Goal: Task Accomplishment & Management: Complete application form

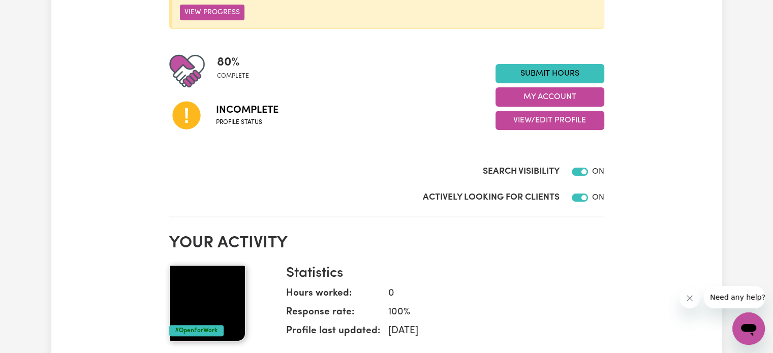
scroll to position [203, 0]
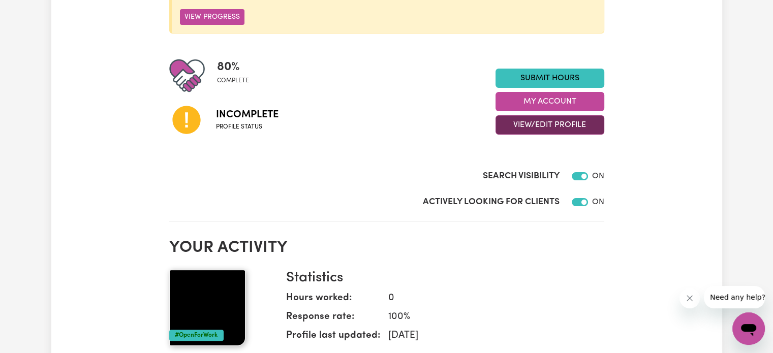
click at [546, 124] on button "View/Edit Profile" at bounding box center [550, 124] width 109 height 19
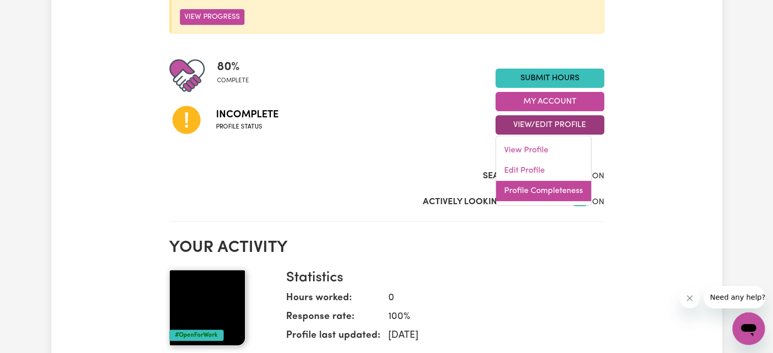
click at [535, 189] on link "Profile Completeness" at bounding box center [543, 191] width 95 height 20
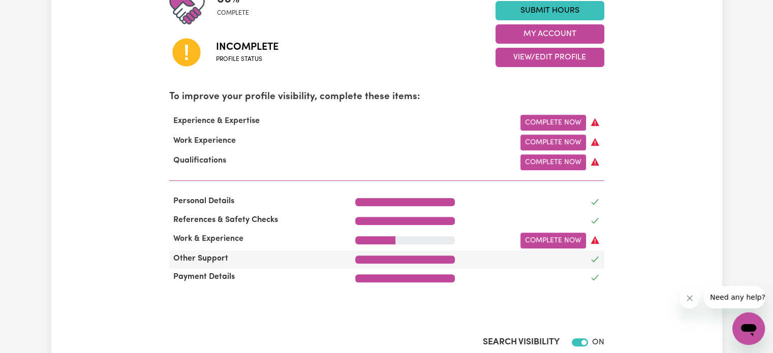
scroll to position [356, 0]
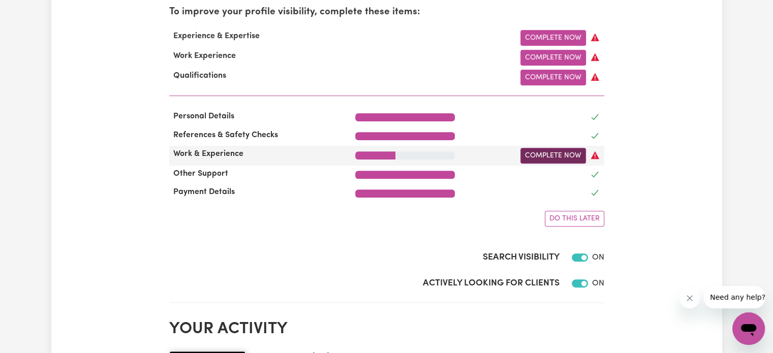
click at [567, 158] on link "Complete Now" at bounding box center [553, 156] width 66 height 16
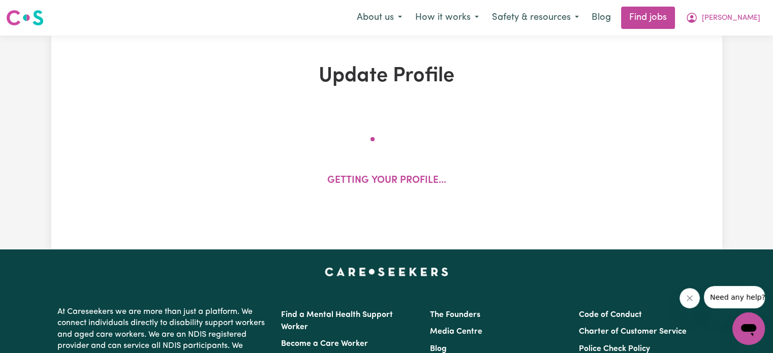
select select "Certificate III (Individual Support)"
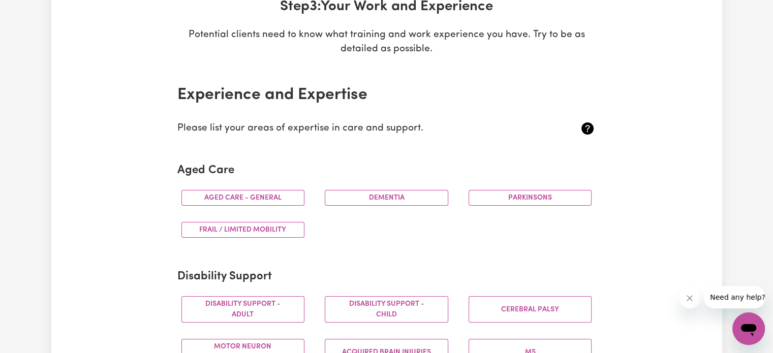
scroll to position [203, 0]
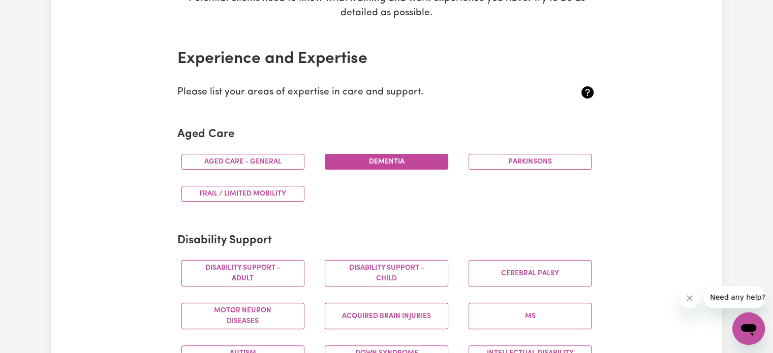
click at [387, 163] on button "Dementia" at bounding box center [387, 162] width 124 height 16
click at [258, 187] on button "Frail / limited mobility" at bounding box center [243, 194] width 124 height 16
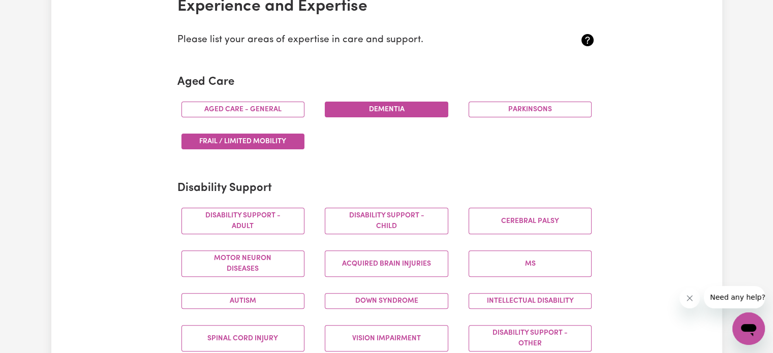
scroll to position [356, 0]
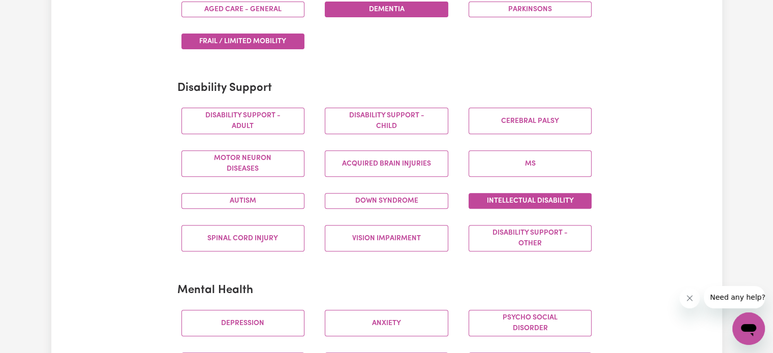
click at [495, 199] on button "Intellectual Disability" at bounding box center [531, 201] width 124 height 16
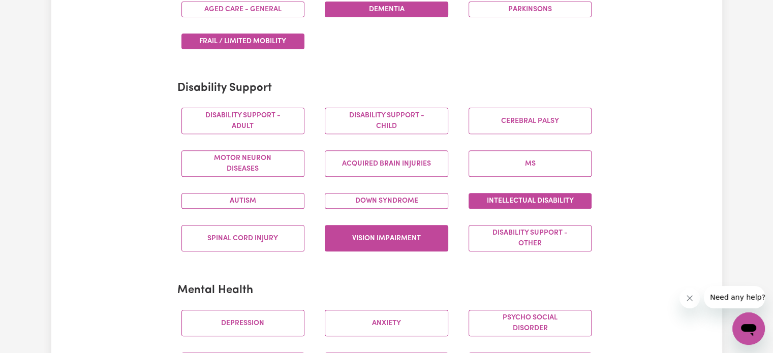
click at [390, 239] on button "Vision impairment" at bounding box center [387, 238] width 124 height 26
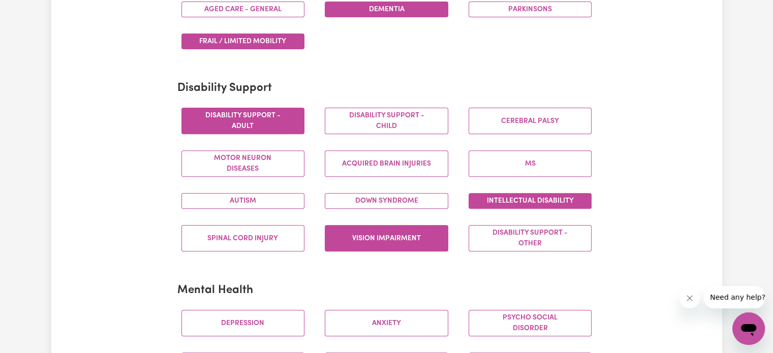
click at [275, 121] on button "Disability support - Adult" at bounding box center [243, 121] width 124 height 26
click at [239, 198] on button "Autism" at bounding box center [243, 201] width 124 height 16
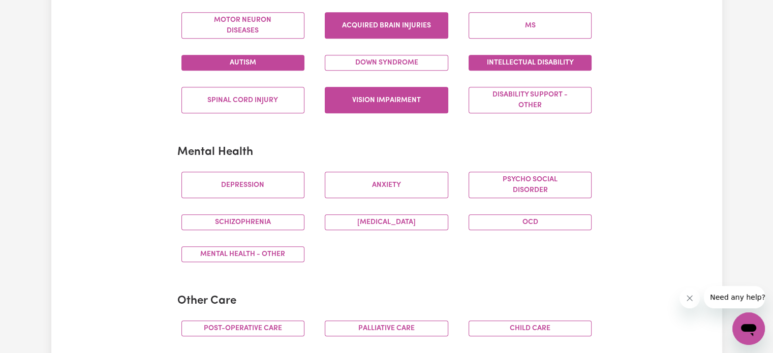
scroll to position [508, 0]
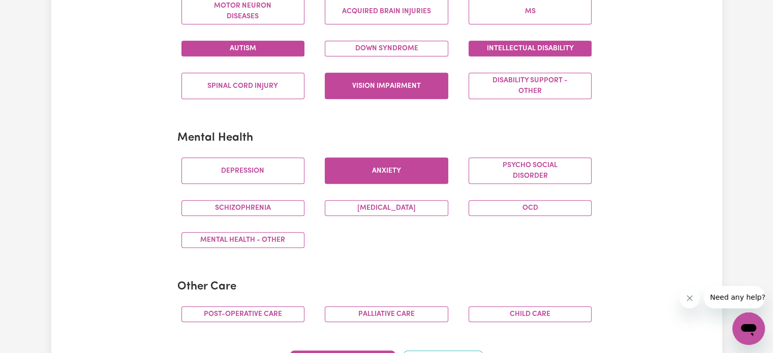
click at [373, 172] on button "Anxiety" at bounding box center [387, 171] width 124 height 26
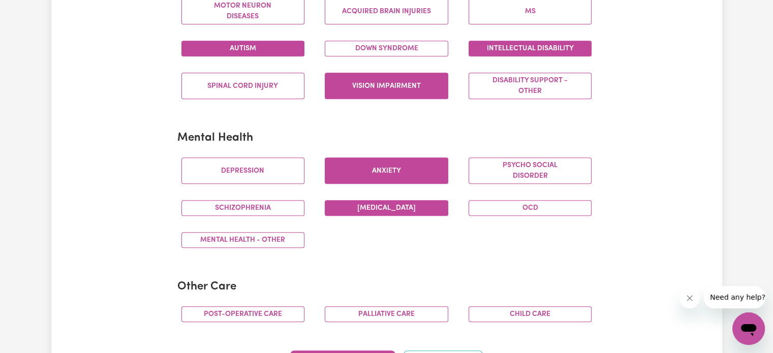
click at [359, 207] on button "[MEDICAL_DATA]" at bounding box center [387, 208] width 124 height 16
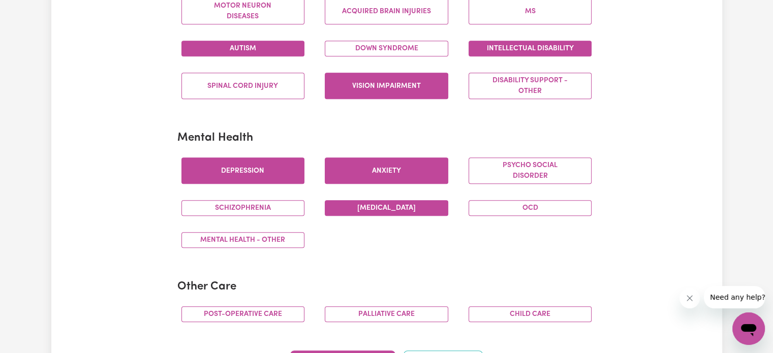
click at [258, 171] on button "Depression" at bounding box center [243, 171] width 124 height 26
click at [270, 238] on button "Mental Health - Other" at bounding box center [243, 240] width 124 height 16
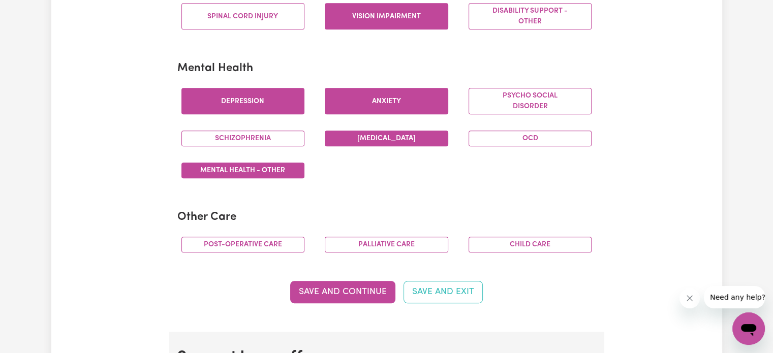
scroll to position [661, 0]
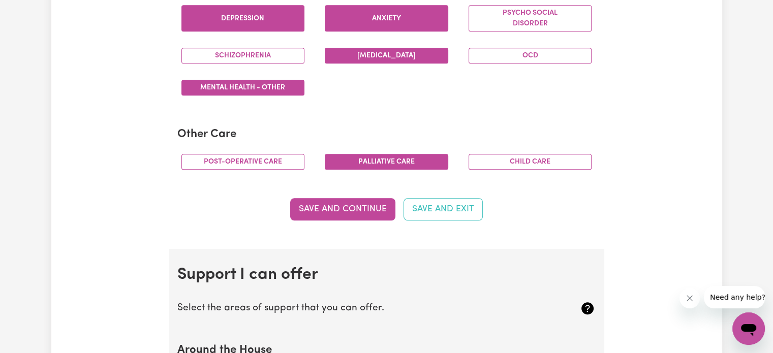
click at [390, 160] on button "Palliative care" at bounding box center [387, 162] width 124 height 16
click at [251, 158] on button "Post-operative care" at bounding box center [243, 162] width 124 height 16
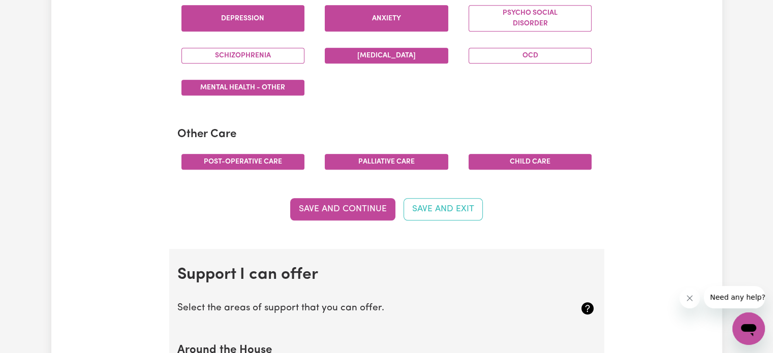
click at [529, 156] on button "Child care" at bounding box center [531, 162] width 124 height 16
click at [339, 204] on button "Save and Continue" at bounding box center [342, 209] width 105 height 22
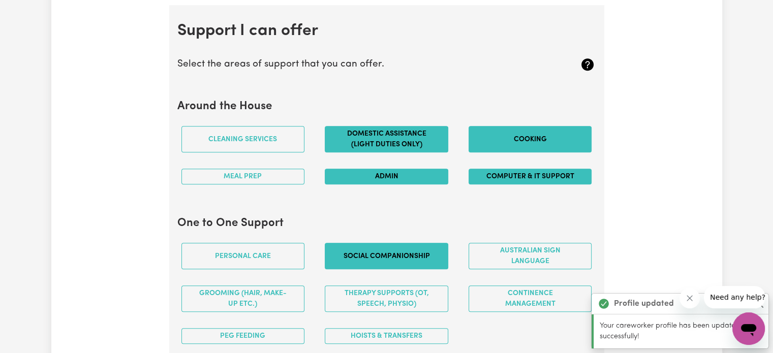
scroll to position [908, 0]
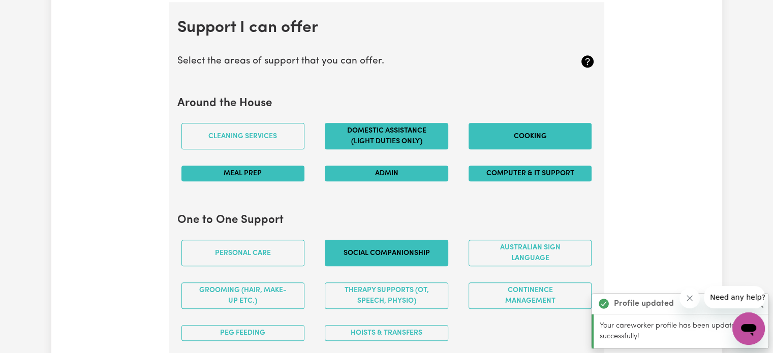
click at [281, 176] on button "Meal prep" at bounding box center [243, 174] width 124 height 16
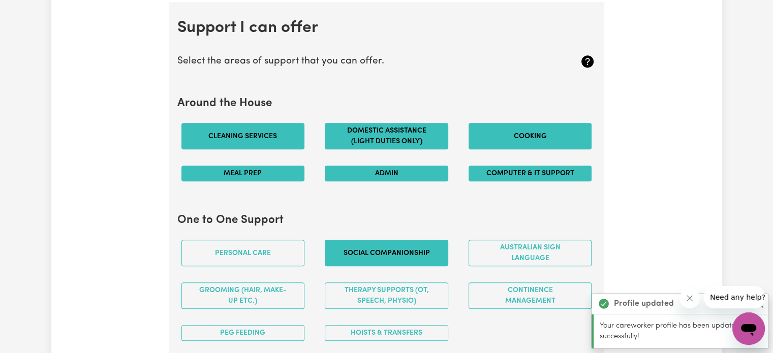
click at [285, 138] on button "Cleaning services" at bounding box center [243, 136] width 124 height 26
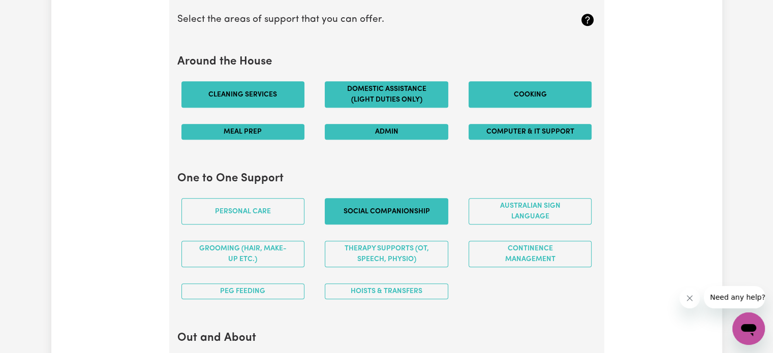
scroll to position [1009, 0]
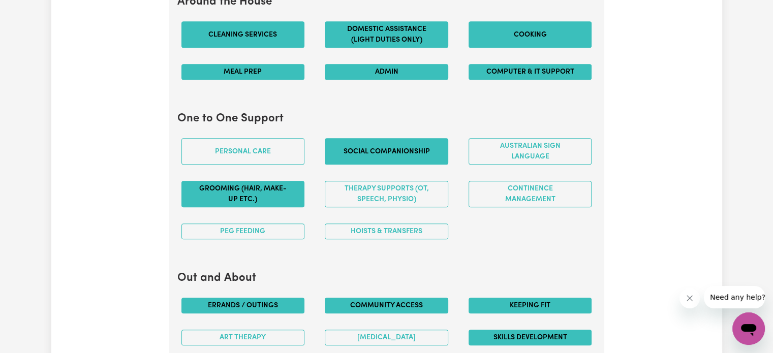
click at [268, 191] on button "Grooming (hair, make-up etc.)" at bounding box center [243, 194] width 124 height 26
click at [265, 229] on button "PEG feeding" at bounding box center [243, 232] width 124 height 16
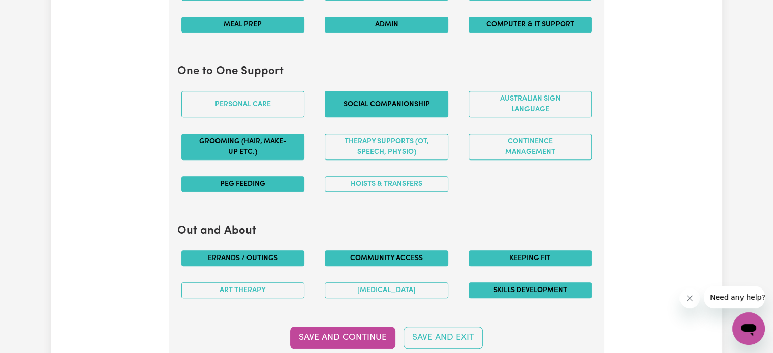
scroll to position [1162, 0]
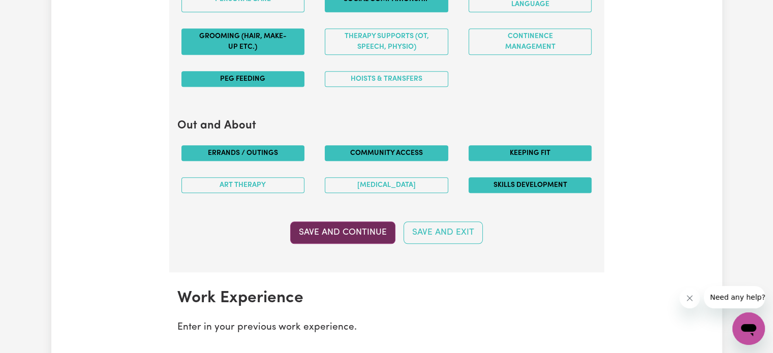
click at [331, 226] on button "Save and Continue" at bounding box center [342, 233] width 105 height 22
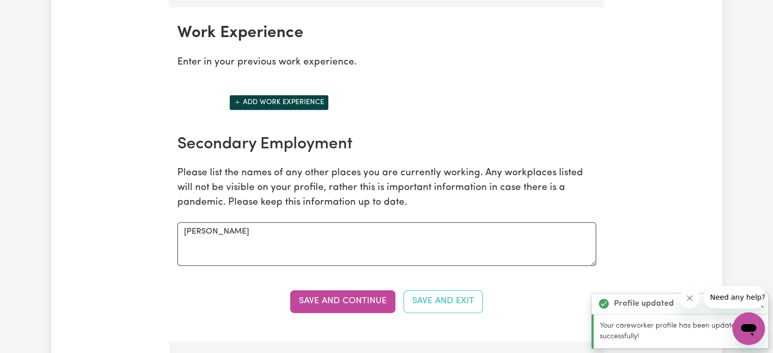
scroll to position [1431, 0]
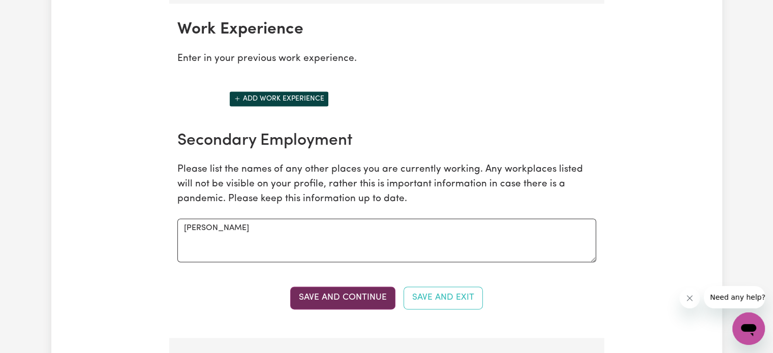
click at [339, 288] on button "Save and Continue" at bounding box center [342, 298] width 105 height 22
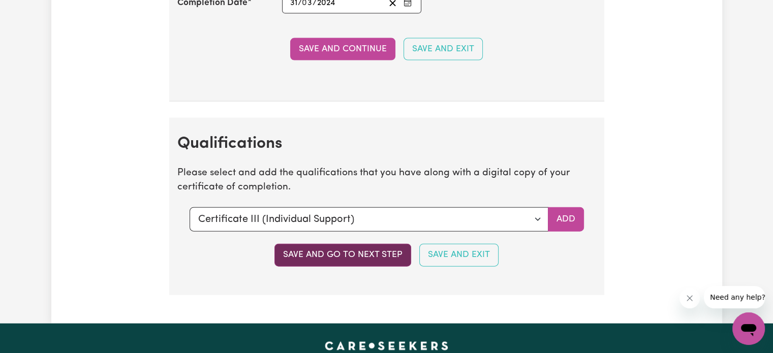
scroll to position [2323, 0]
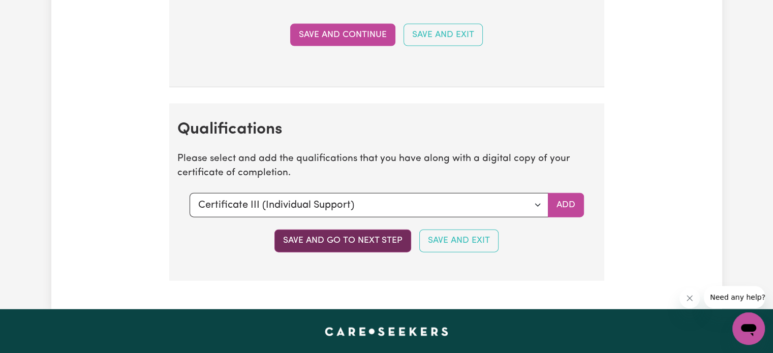
click at [345, 235] on button "Save and go to next step" at bounding box center [342, 241] width 137 height 22
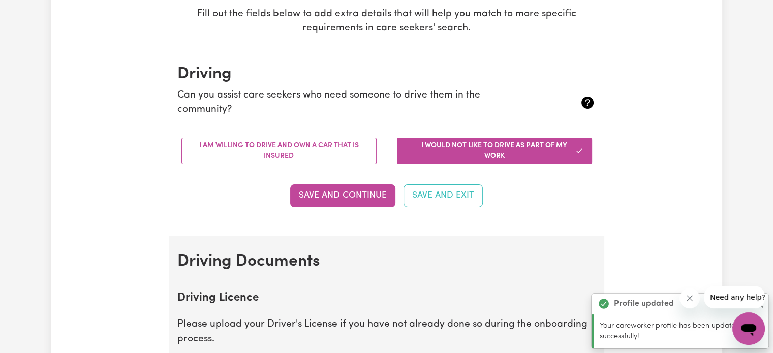
scroll to position [203, 0]
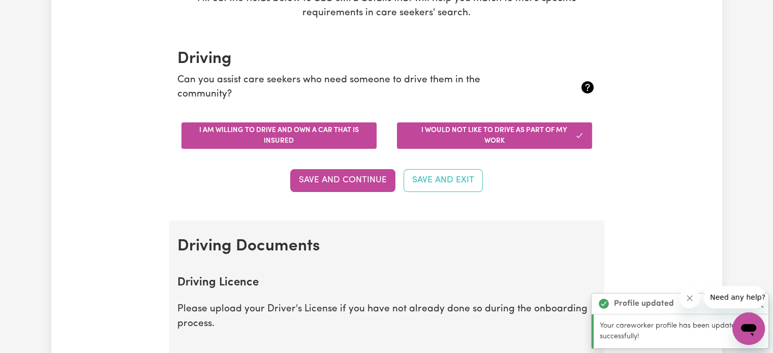
click at [292, 135] on button "I am willing to drive and own a car that is insured" at bounding box center [278, 135] width 195 height 26
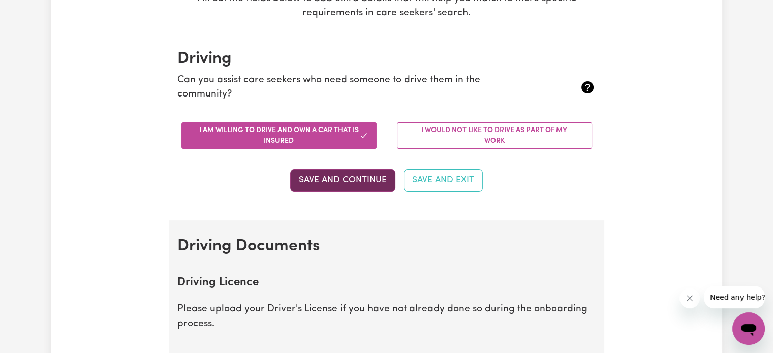
click at [354, 181] on button "Save and Continue" at bounding box center [342, 180] width 105 height 22
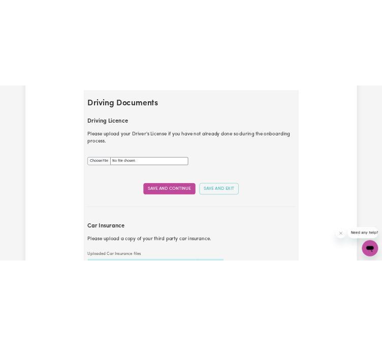
scroll to position [412, 0]
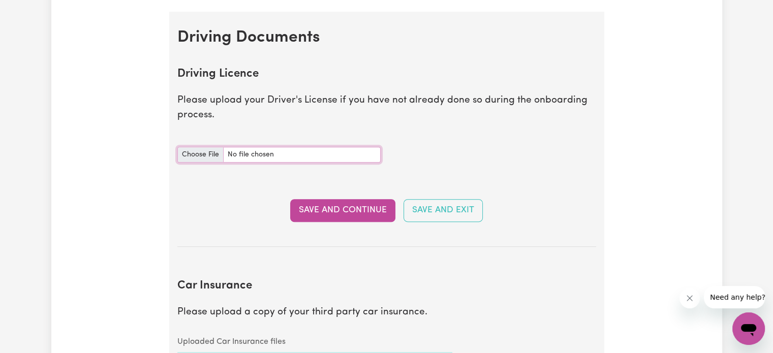
click at [272, 154] on input "Driving Licence document" at bounding box center [278, 155] width 203 height 16
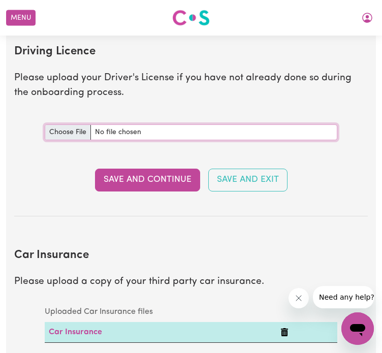
scroll to position [400, 0]
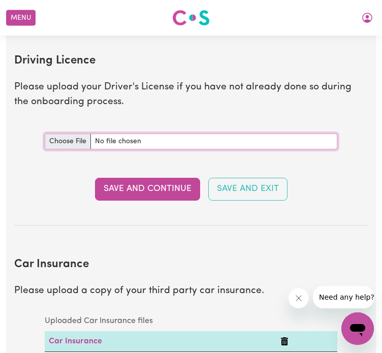
type input "C:\fakepath\Screenshot 2025-03-31 161309.png"
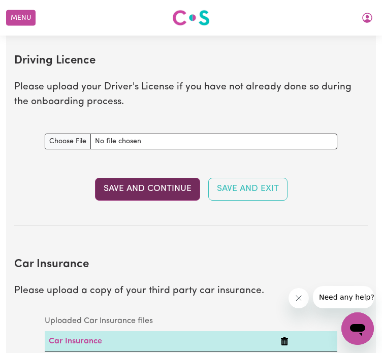
click at [153, 198] on button "Save and Continue" at bounding box center [147, 189] width 105 height 22
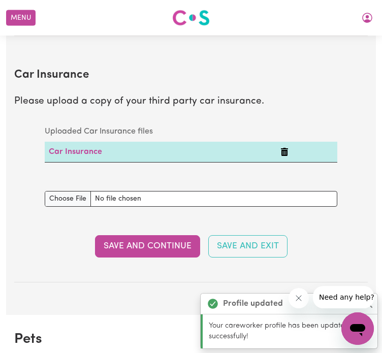
scroll to position [649, 0]
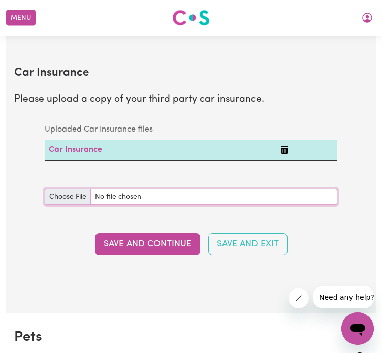
click at [133, 201] on input "Car Insurance document" at bounding box center [191, 197] width 293 height 16
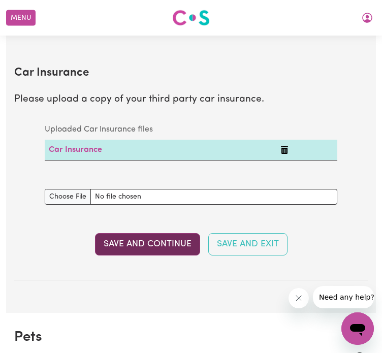
click at [150, 254] on button "Save and Continue" at bounding box center [147, 244] width 105 height 22
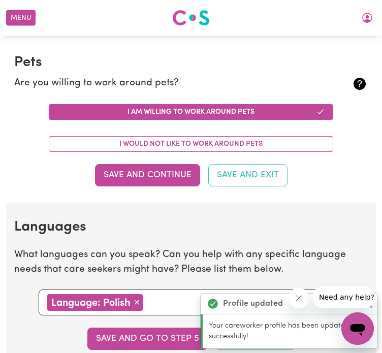
scroll to position [968, 0]
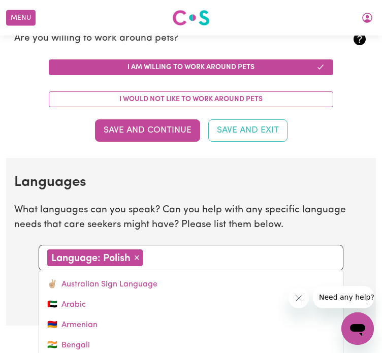
click at [174, 265] on input "text" at bounding box center [240, 257] width 189 height 15
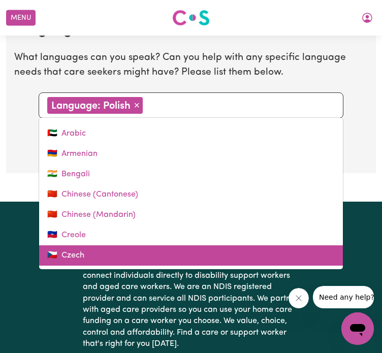
scroll to position [120, 0]
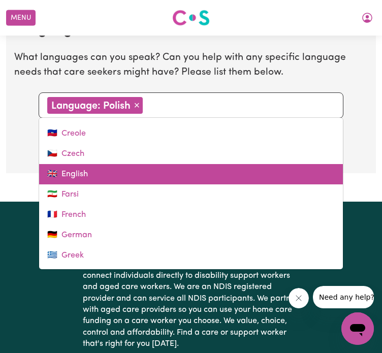
click at [124, 183] on link "🇬🇧 English" at bounding box center [191, 174] width 304 height 20
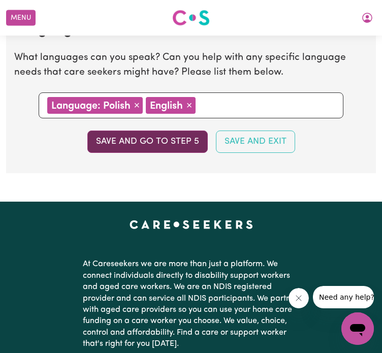
click at [167, 146] on button "Save and go to step 5" at bounding box center [147, 142] width 120 height 22
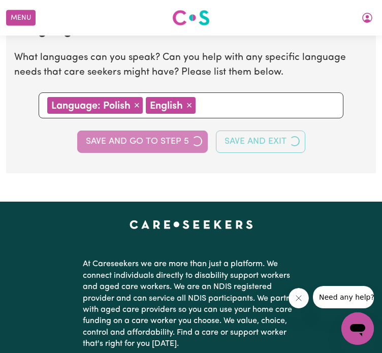
select select "I am providing services privately on my own"
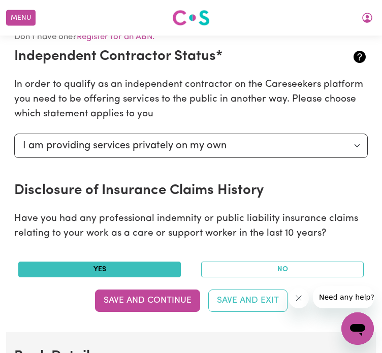
scroll to position [407, 0]
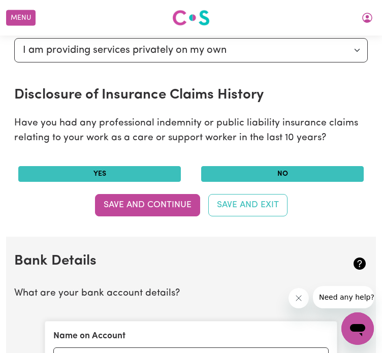
click at [272, 182] on button "No" at bounding box center [282, 174] width 163 height 16
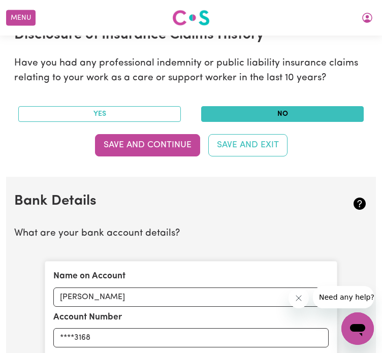
scroll to position [457, 0]
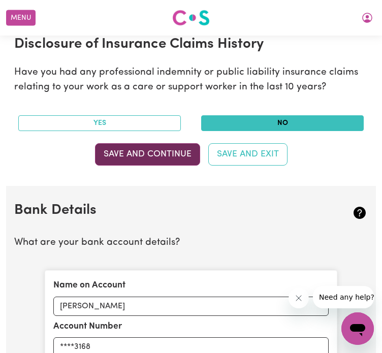
click at [158, 162] on button "Save and Continue" at bounding box center [147, 154] width 105 height 22
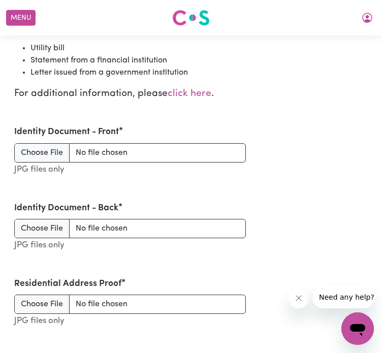
scroll to position [1160, 0]
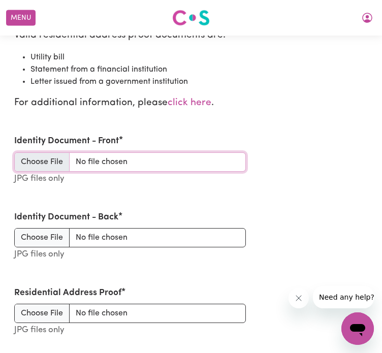
click at [122, 167] on input "Identity Document - Front" at bounding box center [130, 161] width 232 height 19
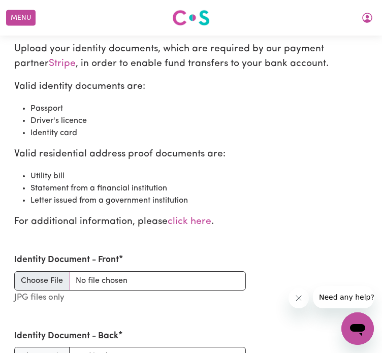
scroll to position [1058, 0]
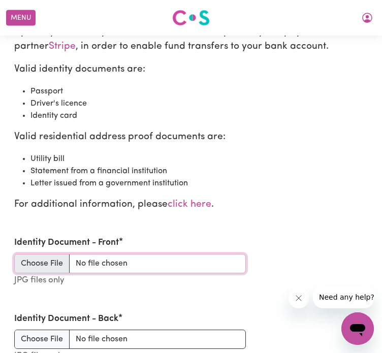
type input "C:\fakepath\a9b3e901-6e9d-4185-b0f1-fd5e67bfaaa8.JPG"
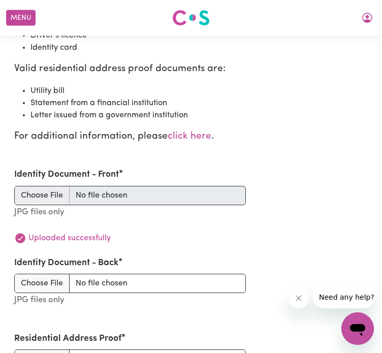
scroll to position [1109, 0]
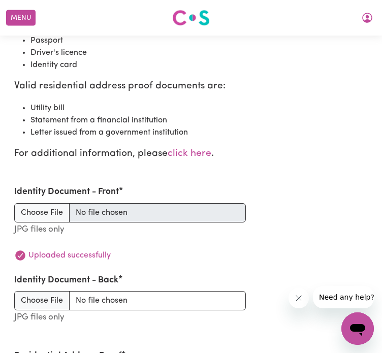
type input "C:\fakepath\a9b3e901-6e9d-4185-b0f1-fd5e67bfaaa8.JPG"
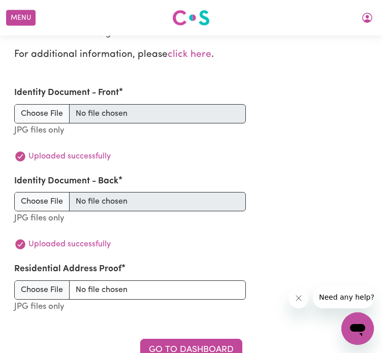
scroll to position [1211, 0]
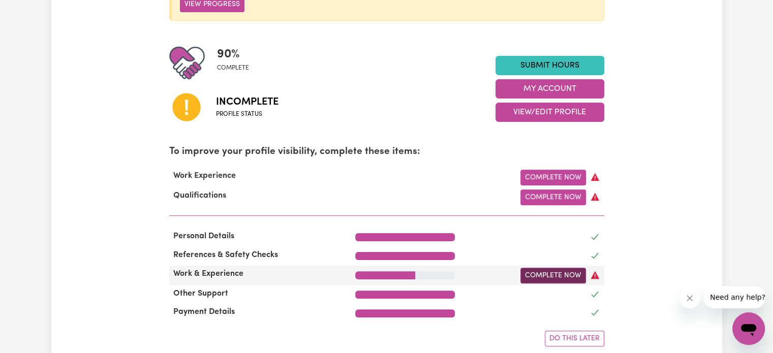
scroll to position [203, 0]
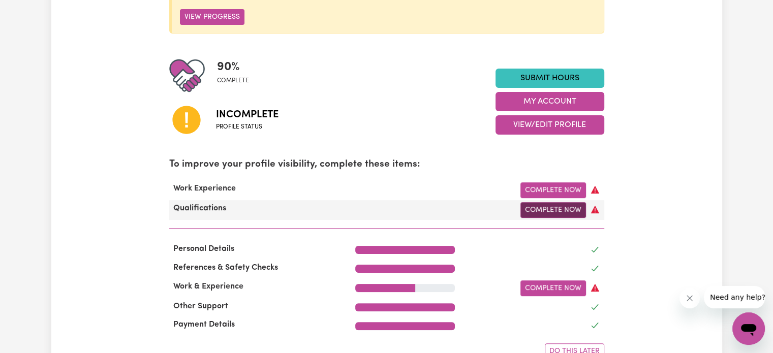
click at [555, 206] on link "Complete Now" at bounding box center [553, 210] width 66 height 16
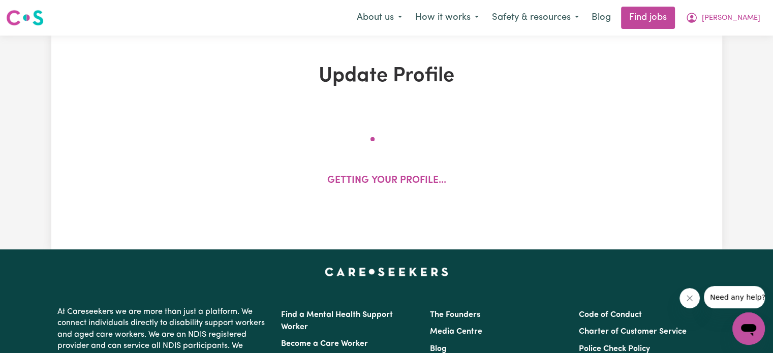
select select "Certificate III (Individual Support)"
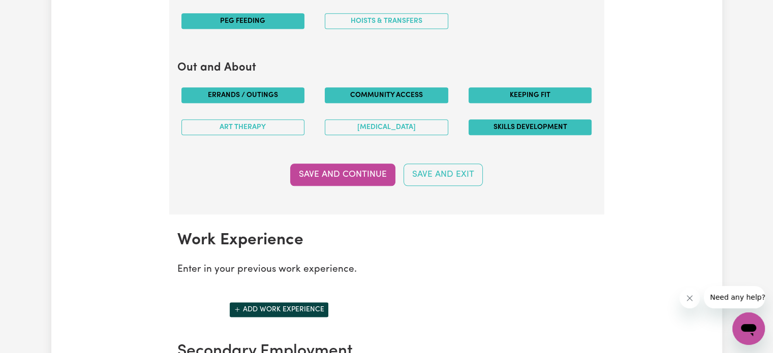
scroll to position [1220, 0]
click at [350, 168] on button "Save and Continue" at bounding box center [342, 175] width 105 height 22
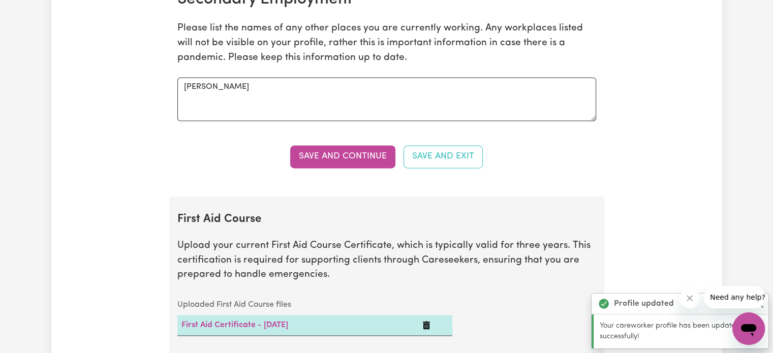
scroll to position [1583, 0]
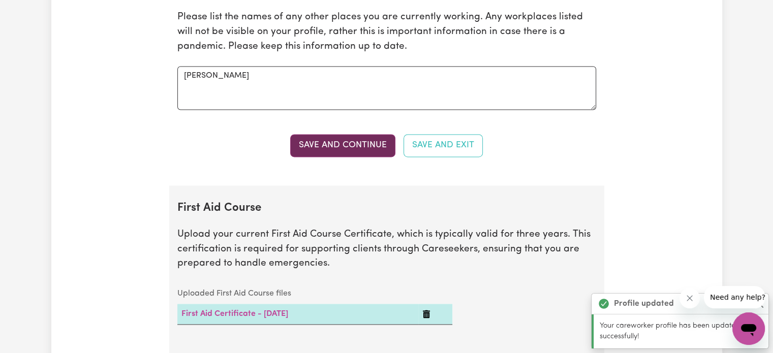
click at [360, 139] on button "Save and Continue" at bounding box center [342, 145] width 105 height 22
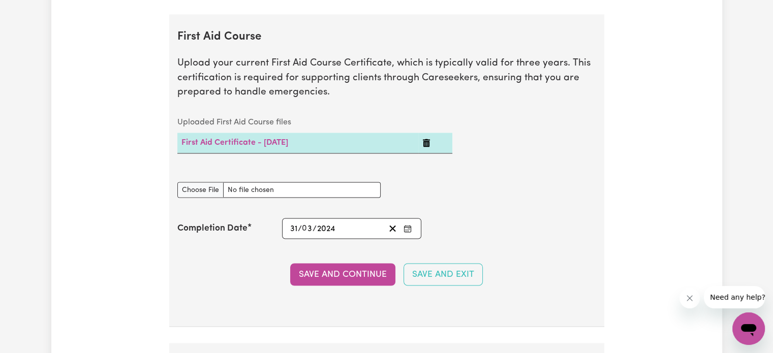
scroll to position [1764, 0]
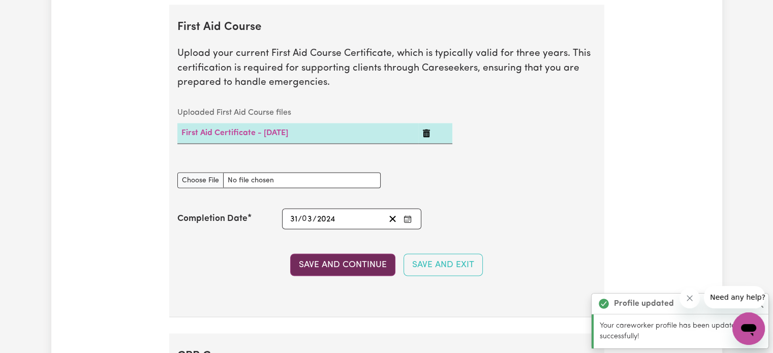
click at [342, 257] on button "Save and Continue" at bounding box center [342, 265] width 105 height 22
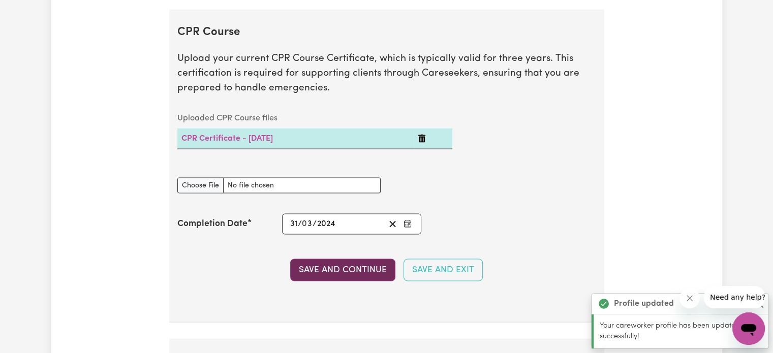
scroll to position [2093, 0]
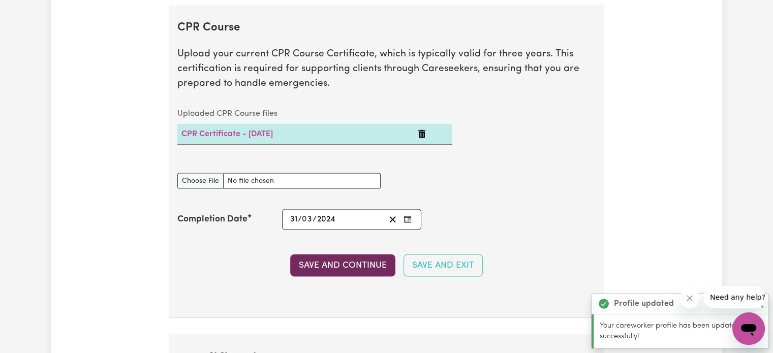
click at [346, 258] on button "Save and Continue" at bounding box center [342, 266] width 105 height 22
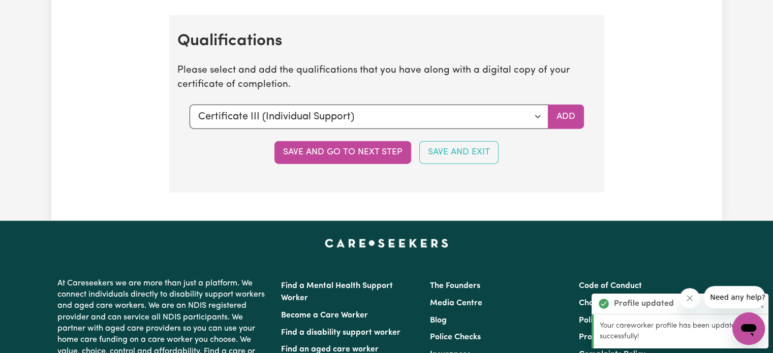
scroll to position [2421, 0]
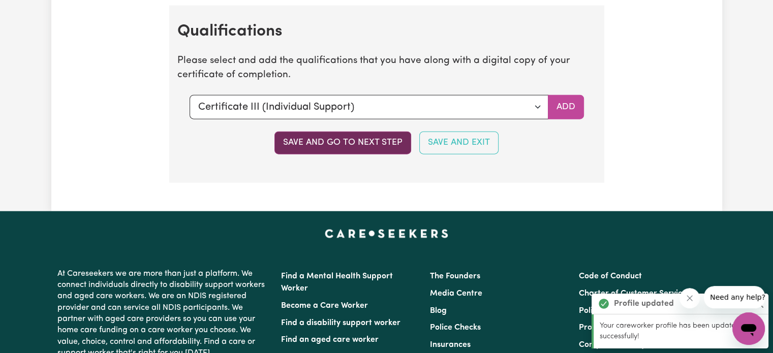
click at [363, 138] on button "Save and go to next step" at bounding box center [342, 143] width 137 height 22
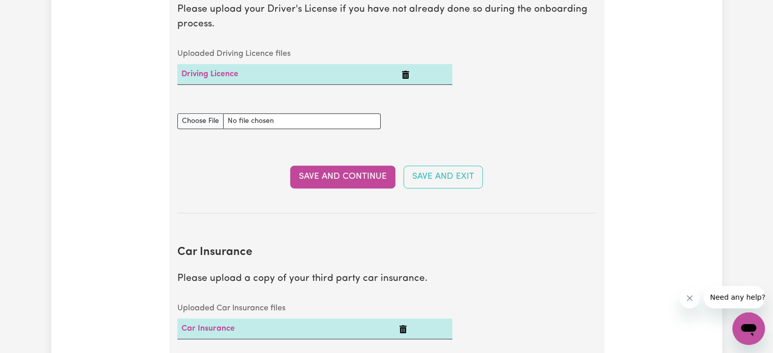
scroll to position [508, 0]
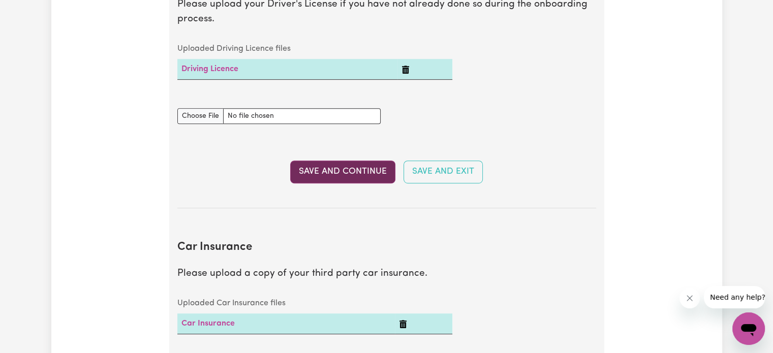
click at [355, 168] on button "Save and Continue" at bounding box center [342, 172] width 105 height 22
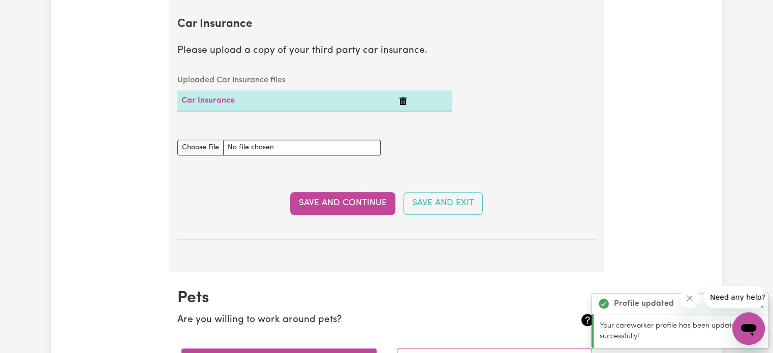
scroll to position [732, 0]
click at [351, 201] on button "Save and Continue" at bounding box center [342, 203] width 105 height 22
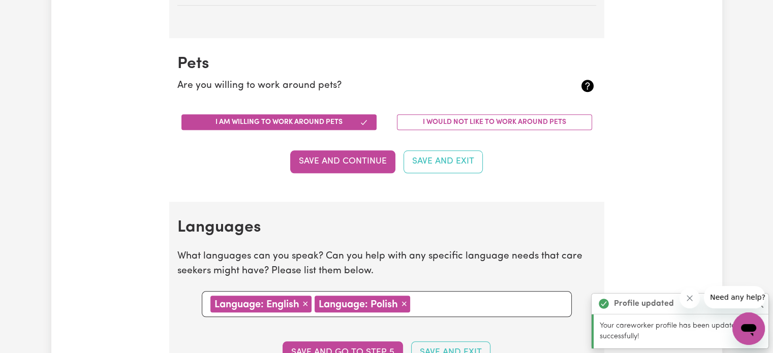
scroll to position [1002, 0]
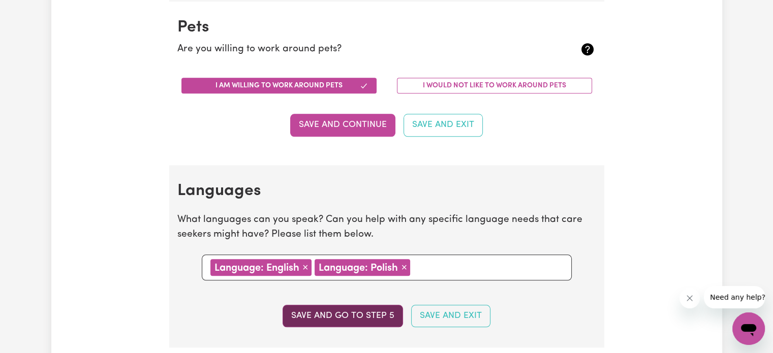
click at [355, 315] on button "Save and go to step 5" at bounding box center [343, 316] width 120 height 22
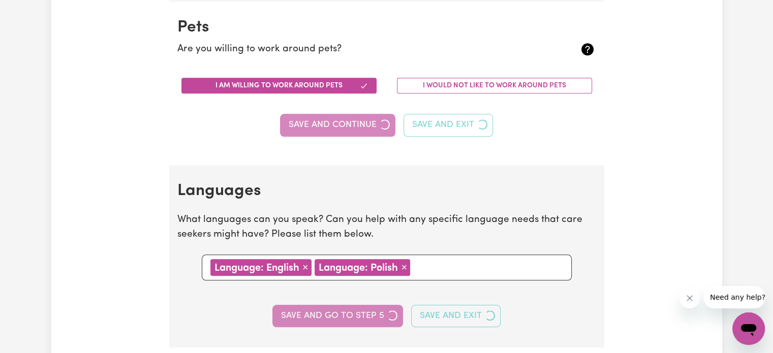
select select "I am providing services privately on my own"
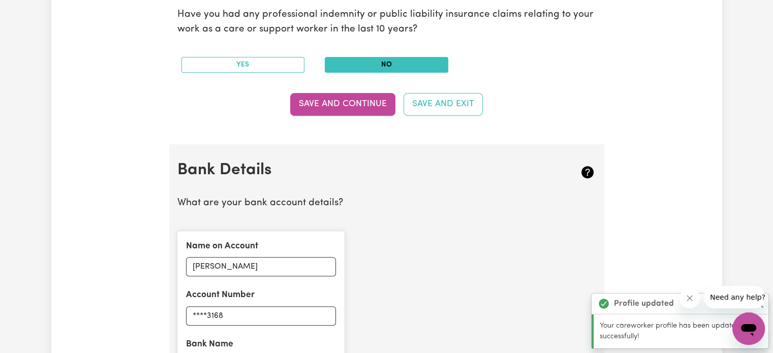
scroll to position [559, 0]
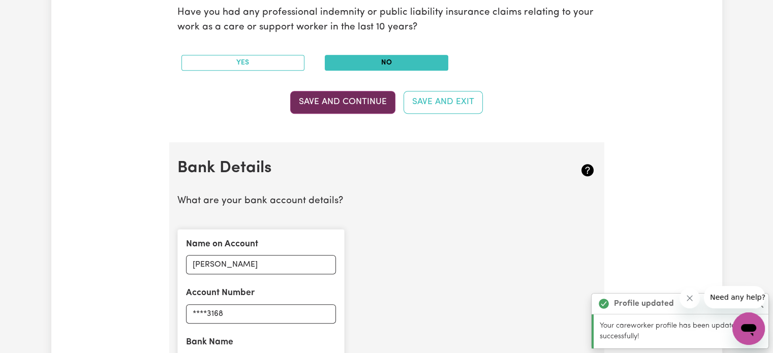
click at [367, 103] on button "Save and Continue" at bounding box center [342, 102] width 105 height 22
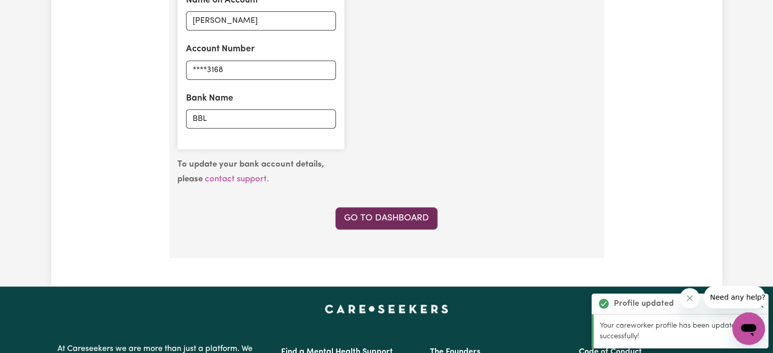
scroll to position [752, 0]
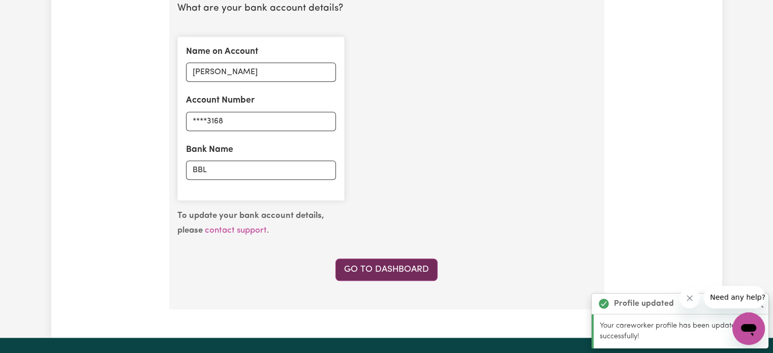
click at [382, 265] on link "Go to Dashboard" at bounding box center [386, 270] width 102 height 22
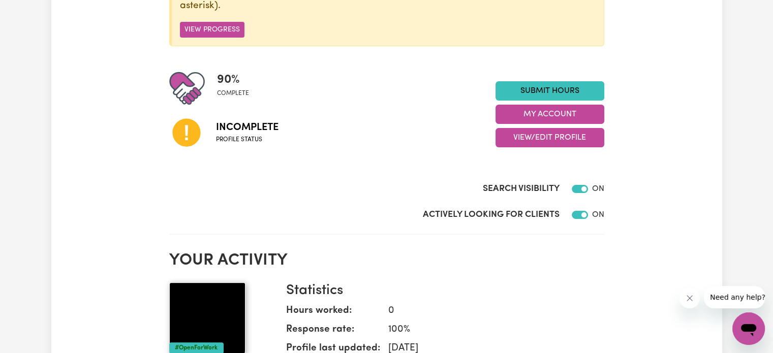
scroll to position [102, 0]
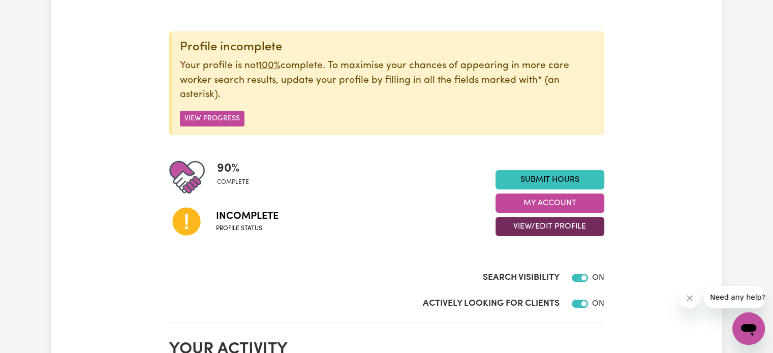
click at [555, 227] on button "View/Edit Profile" at bounding box center [550, 226] width 109 height 19
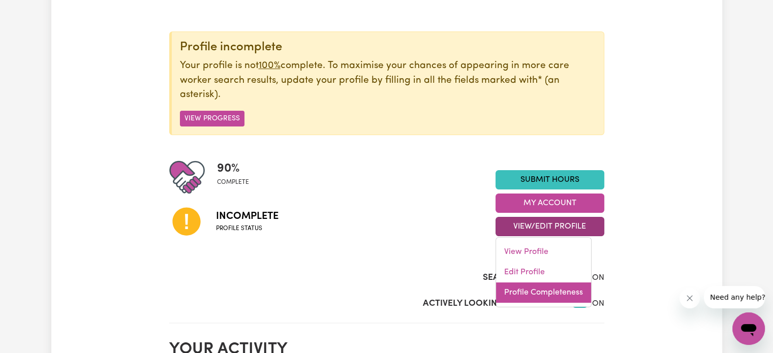
click at [541, 292] on link "Profile Completeness" at bounding box center [543, 293] width 95 height 20
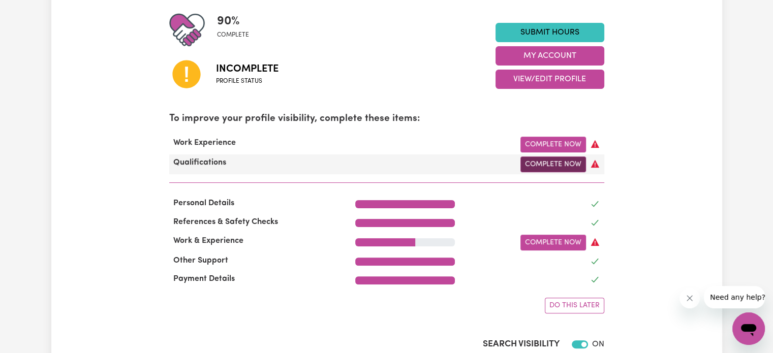
scroll to position [254, 0]
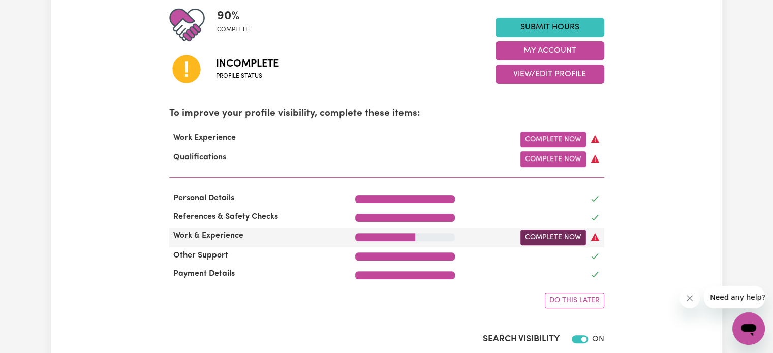
click at [548, 234] on link "Complete Now" at bounding box center [553, 238] width 66 height 16
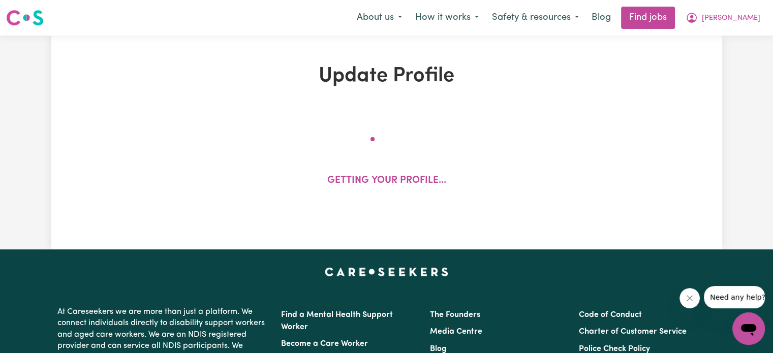
select select "Certificate III (Individual Support)"
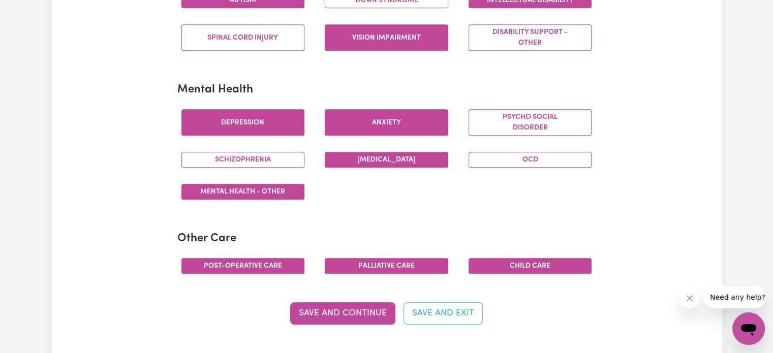
scroll to position [610, 0]
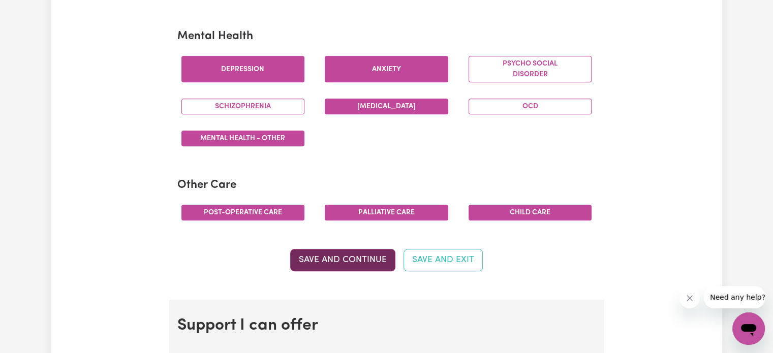
click at [341, 255] on button "Save and Continue" at bounding box center [342, 260] width 105 height 22
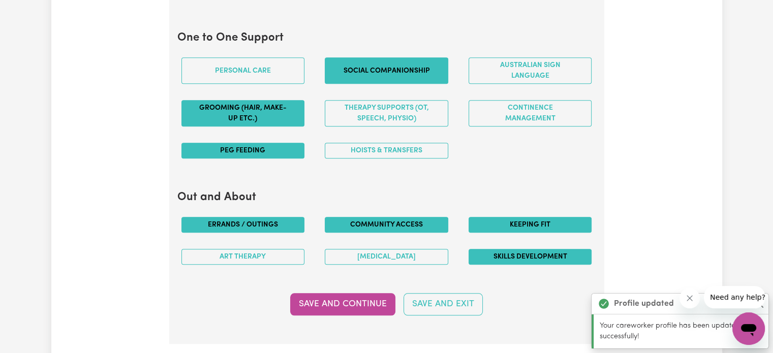
scroll to position [1111, 0]
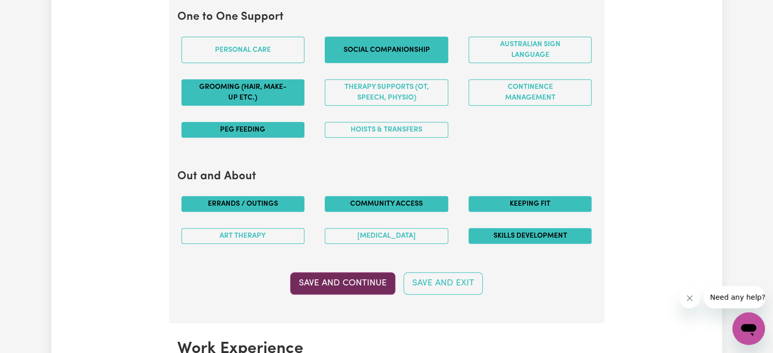
click at [357, 279] on button "Save and Continue" at bounding box center [342, 283] width 105 height 22
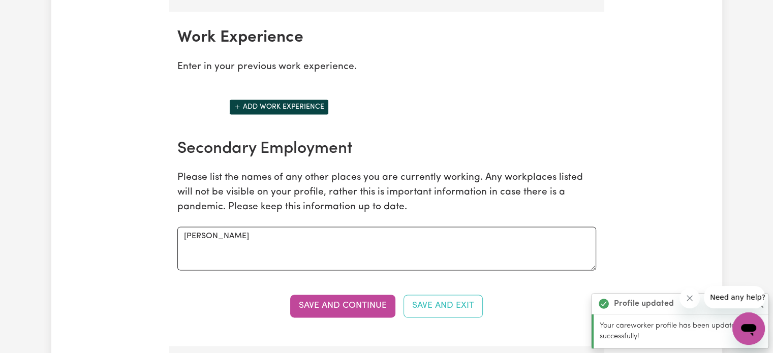
scroll to position [1431, 0]
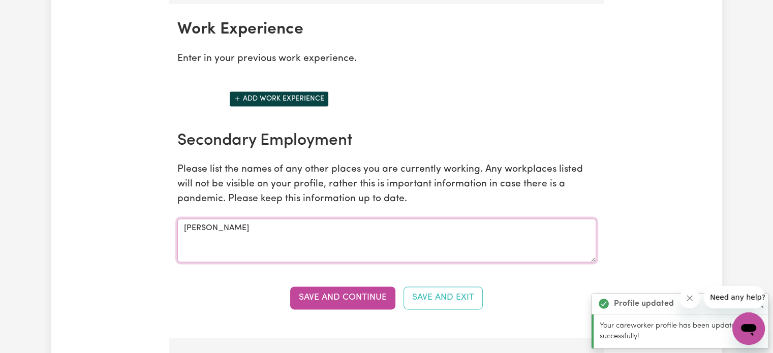
click at [215, 225] on textarea "Mable" at bounding box center [386, 241] width 419 height 44
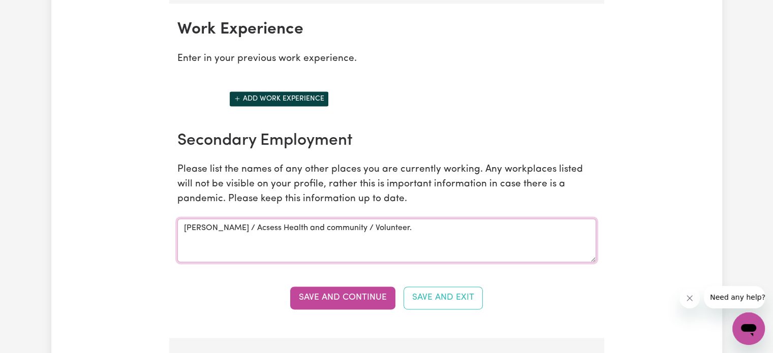
click at [224, 225] on textarea "Mable / Acsess Health and community / Volunteer." at bounding box center [386, 241] width 419 height 44
click at [233, 225] on textarea "Mable / Accsess Health and community / Volunteer." at bounding box center [386, 241] width 419 height 44
type textarea "Mable / Access Health and community / Volunteer."
click at [333, 294] on button "Save and Continue" at bounding box center [342, 298] width 105 height 22
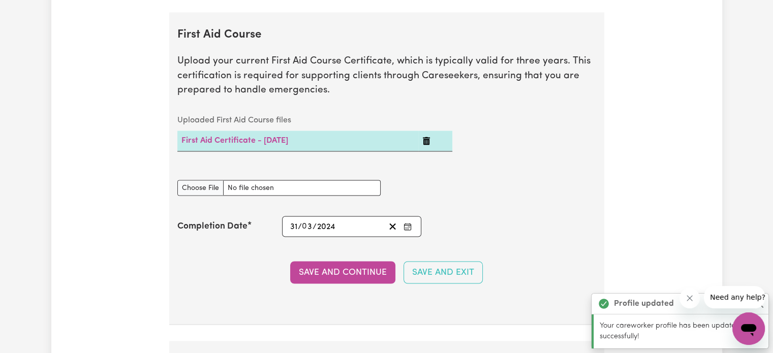
scroll to position [1764, 0]
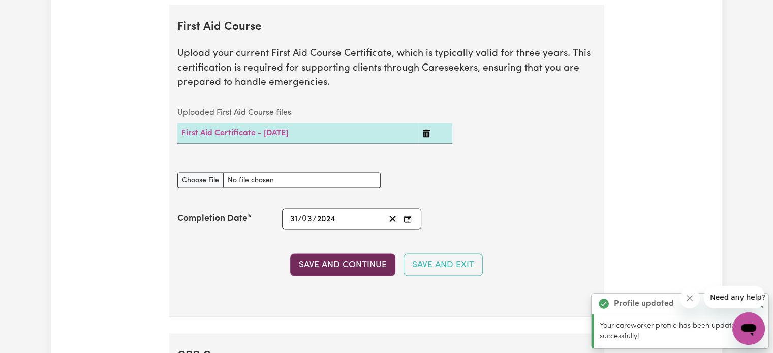
click at [351, 260] on button "Save and Continue" at bounding box center [342, 265] width 105 height 22
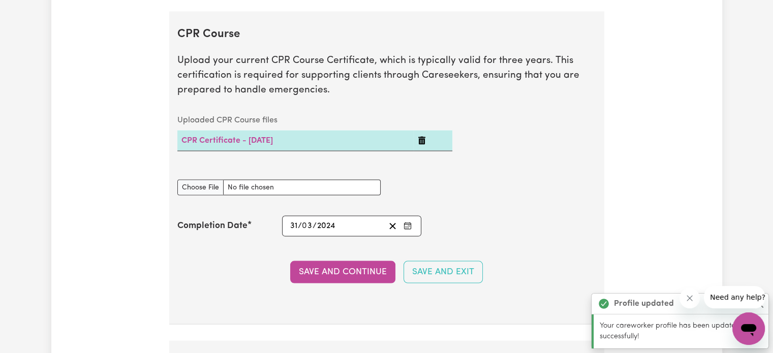
scroll to position [2093, 0]
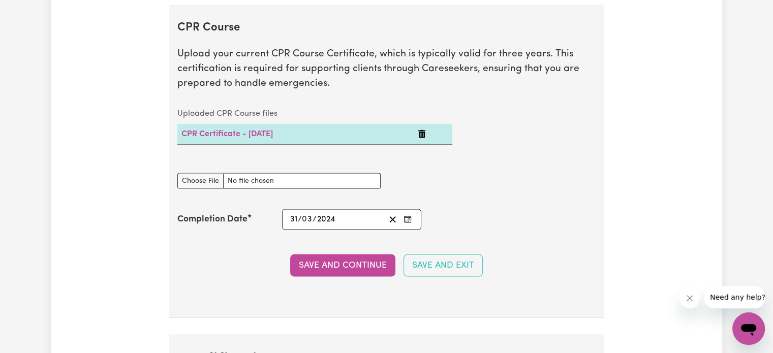
click at [351, 260] on button "Save and Continue" at bounding box center [342, 266] width 105 height 22
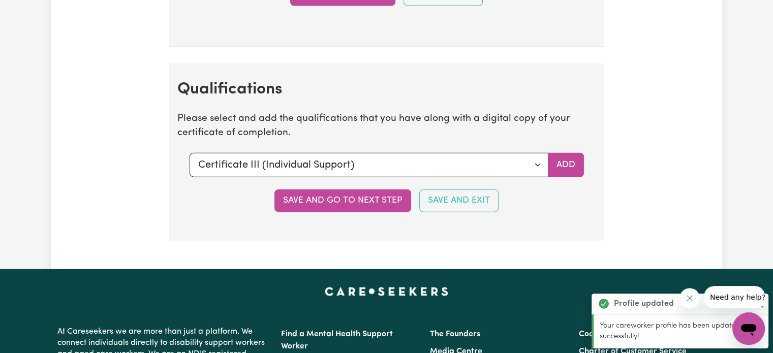
scroll to position [2421, 0]
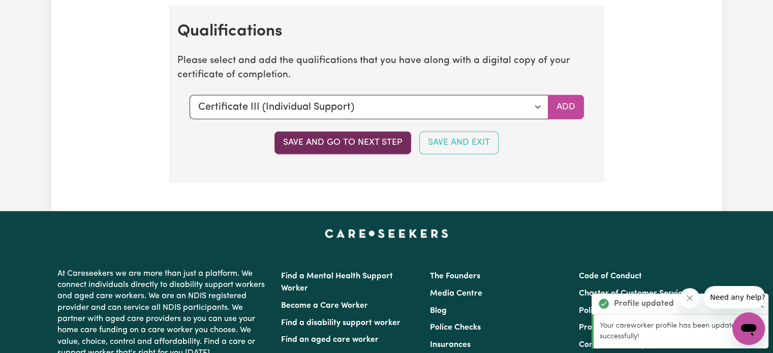
click at [342, 137] on button "Save and go to next step" at bounding box center [342, 143] width 137 height 22
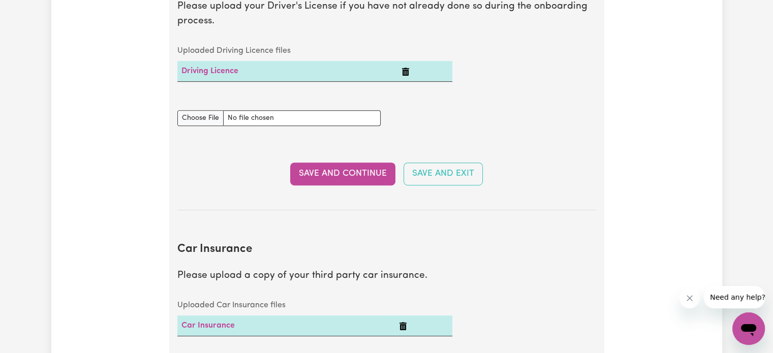
scroll to position [508, 0]
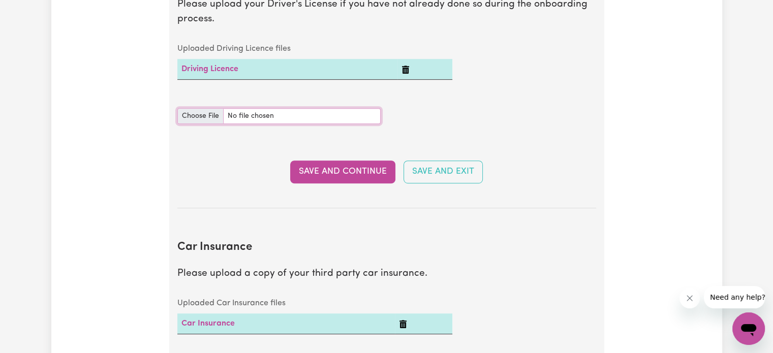
click at [258, 113] on input "Driving Licence document" at bounding box center [278, 116] width 203 height 16
type input "C:\fakepath\Adobe Scan 25 Aug 2025.pdf"
click at [346, 168] on button "Save and Continue" at bounding box center [342, 172] width 105 height 22
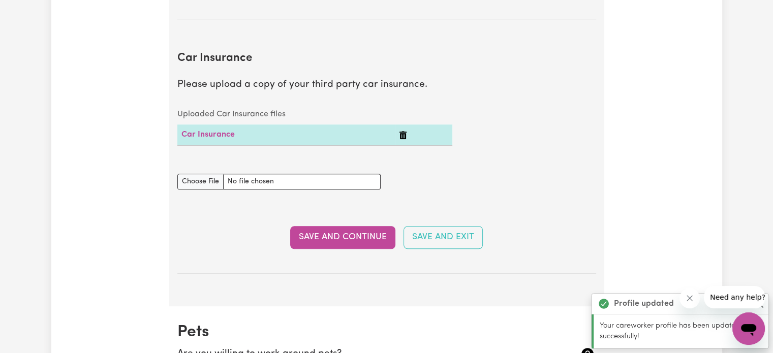
scroll to position [732, 0]
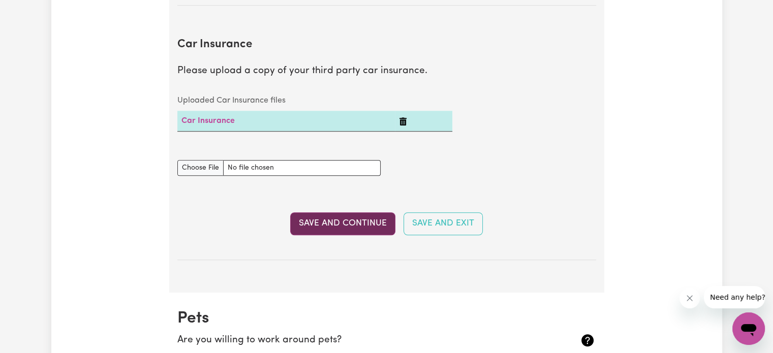
click at [331, 225] on button "Save and Continue" at bounding box center [342, 223] width 105 height 22
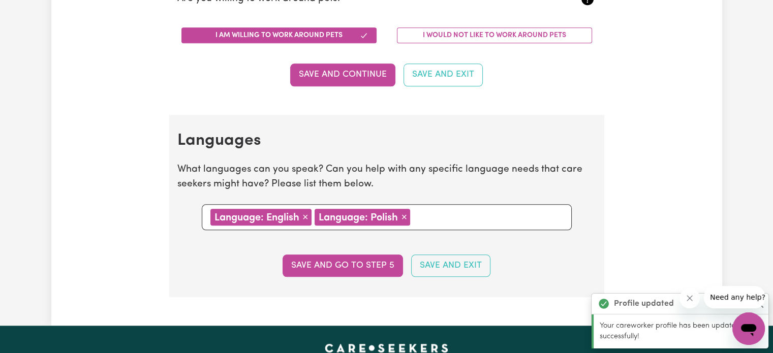
scroll to position [1175, 0]
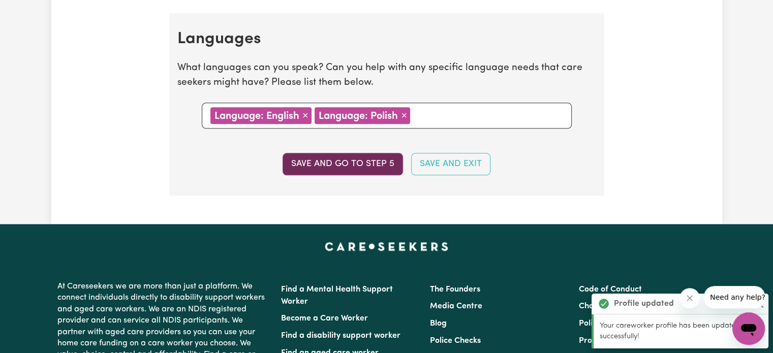
click at [346, 154] on button "Save and go to step 5" at bounding box center [343, 164] width 120 height 22
select select "I am providing services privately on my own"
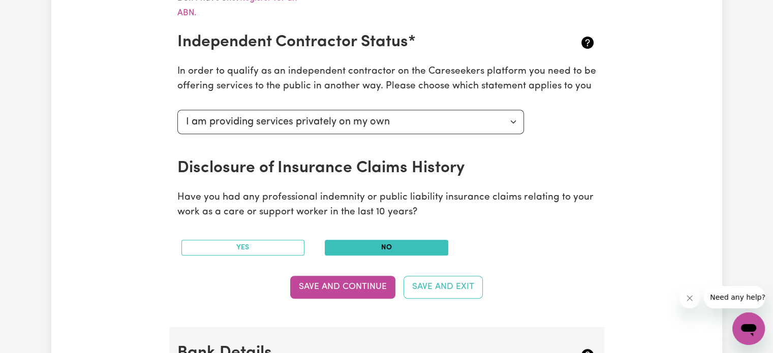
scroll to position [457, 0]
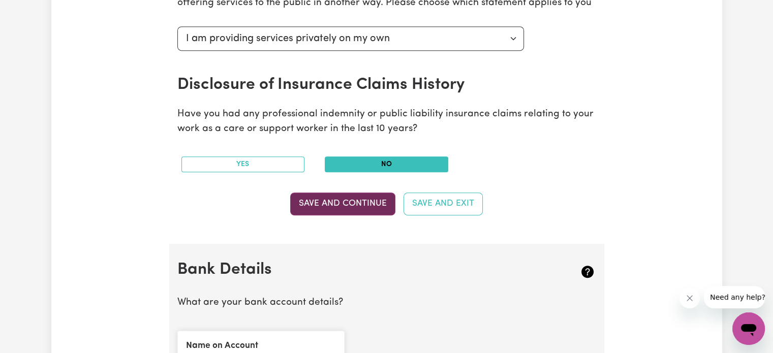
click at [338, 203] on button "Save and Continue" at bounding box center [342, 204] width 105 height 22
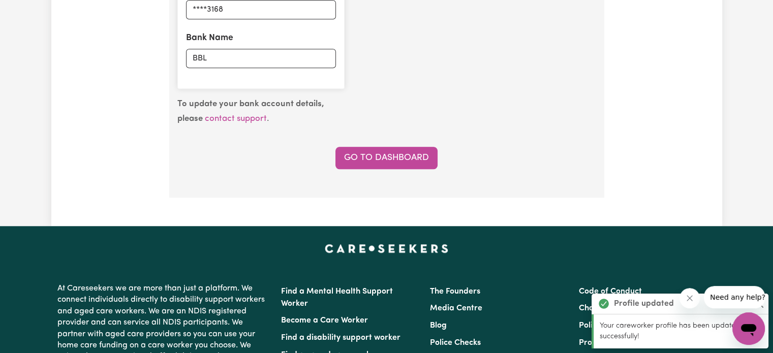
scroll to position [872, 0]
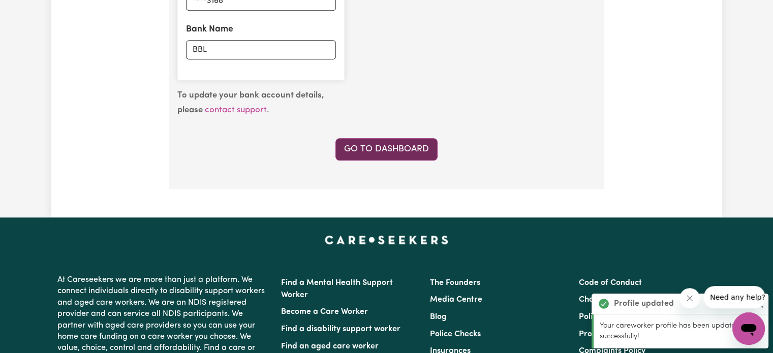
click at [380, 146] on link "Go to Dashboard" at bounding box center [386, 149] width 102 height 22
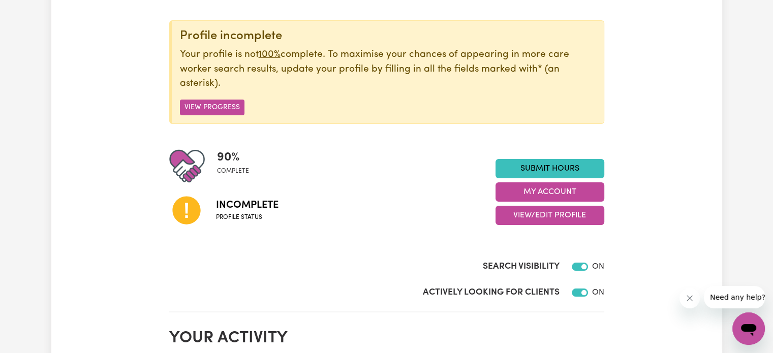
scroll to position [102, 0]
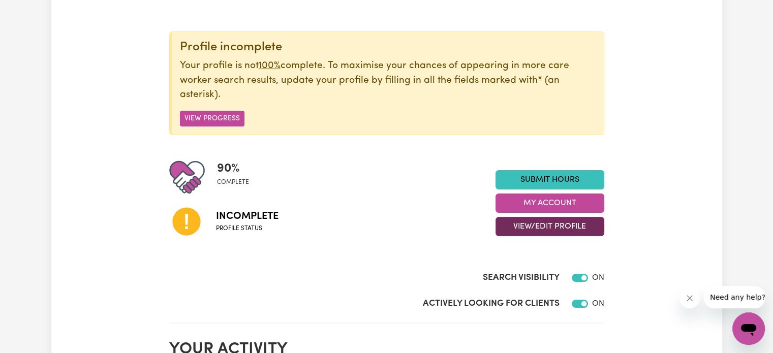
click at [561, 224] on button "View/Edit Profile" at bounding box center [550, 226] width 109 height 19
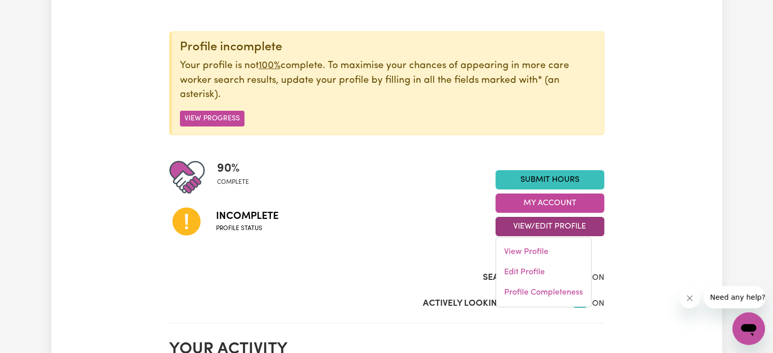
click at [342, 202] on div "Incomplete Profile status" at bounding box center [332, 221] width 326 height 52
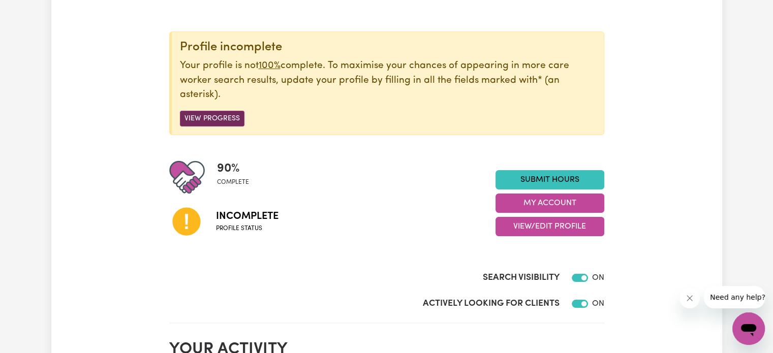
click at [216, 116] on button "View Progress" at bounding box center [212, 119] width 65 height 16
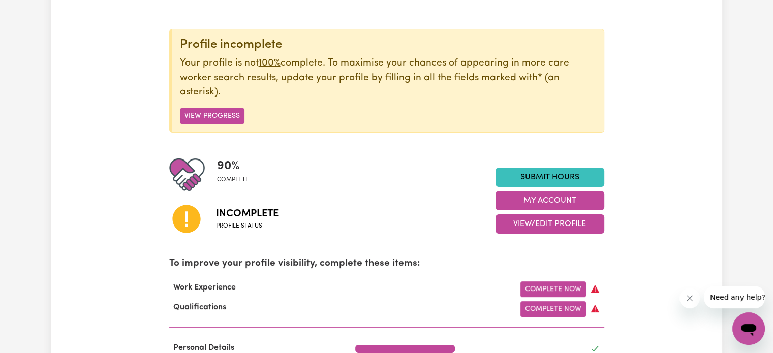
scroll to position [203, 0]
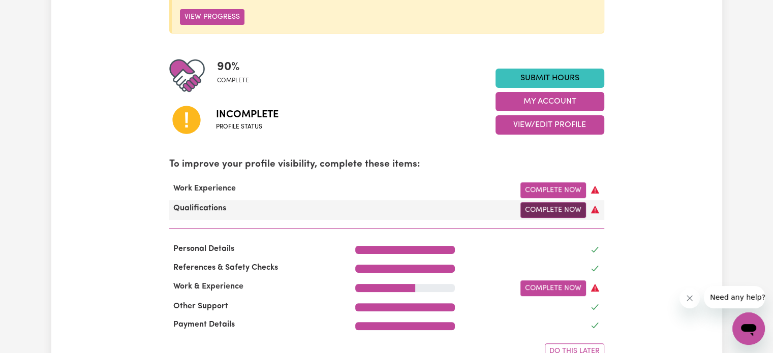
click at [563, 207] on link "Complete Now" at bounding box center [553, 210] width 66 height 16
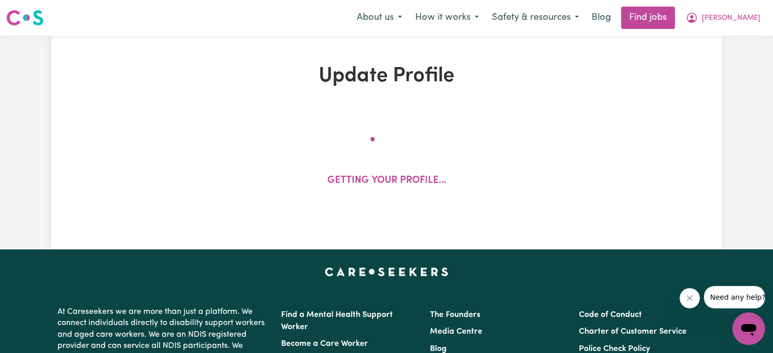
select select "Certificate III (Individual Support)"
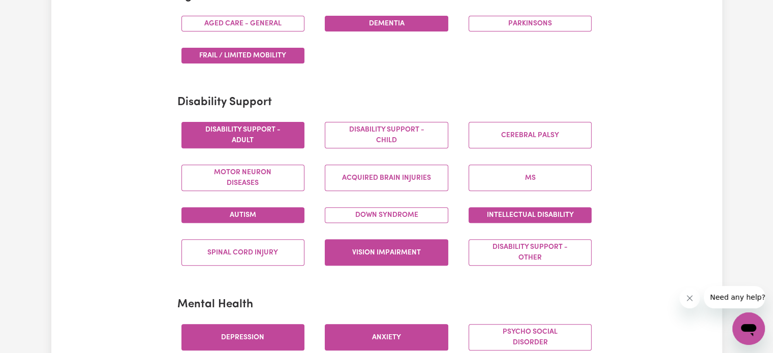
scroll to position [356, 0]
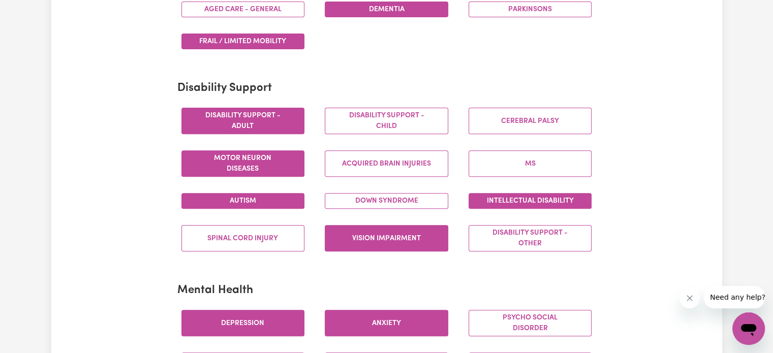
click at [264, 160] on button "Motor Neuron Diseases" at bounding box center [243, 163] width 124 height 26
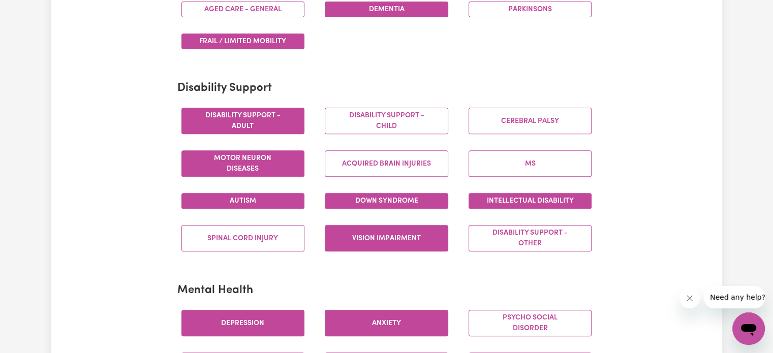
click at [377, 196] on button "Down syndrome" at bounding box center [387, 201] width 124 height 16
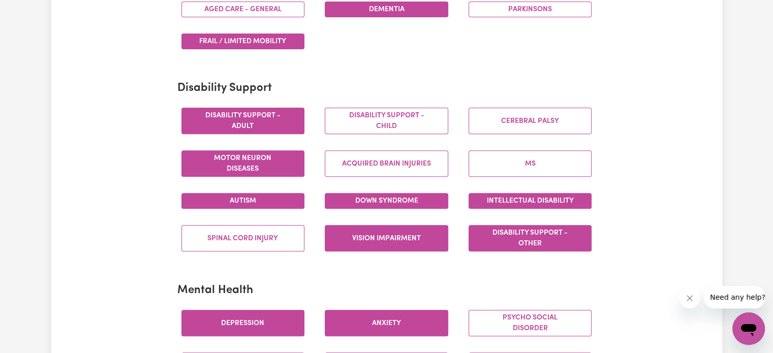
click at [504, 230] on button "Disability support - Other" at bounding box center [531, 238] width 124 height 26
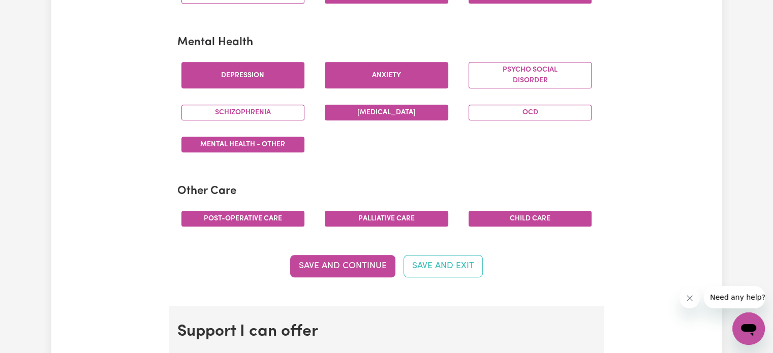
scroll to position [610, 0]
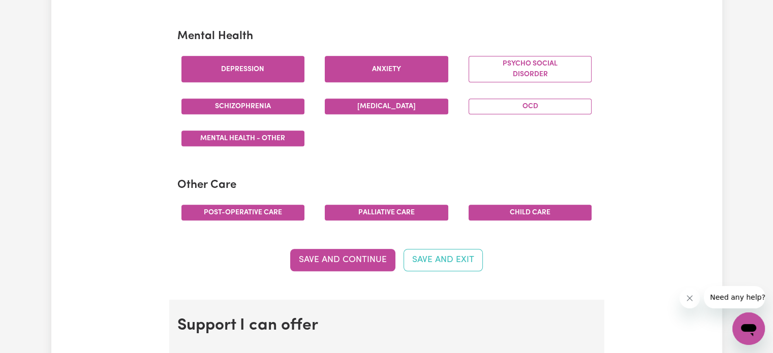
click at [269, 99] on button "Schizophrenia" at bounding box center [243, 107] width 124 height 16
click at [343, 257] on button "Save and Continue" at bounding box center [342, 260] width 105 height 22
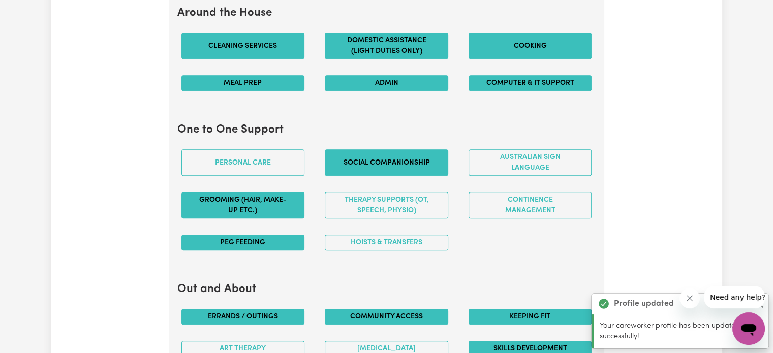
scroll to position [1009, 0]
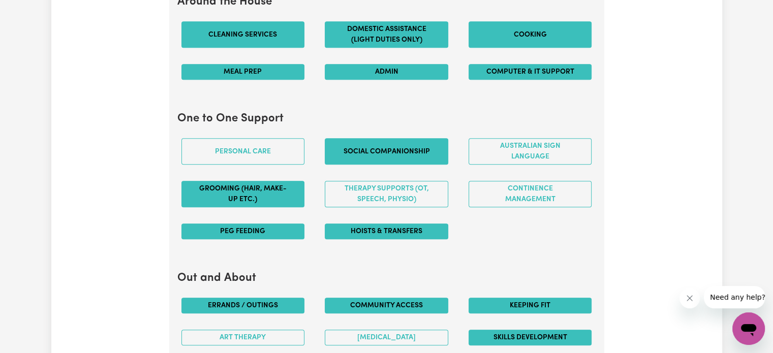
click at [370, 228] on button "Hoists & transfers" at bounding box center [387, 232] width 124 height 16
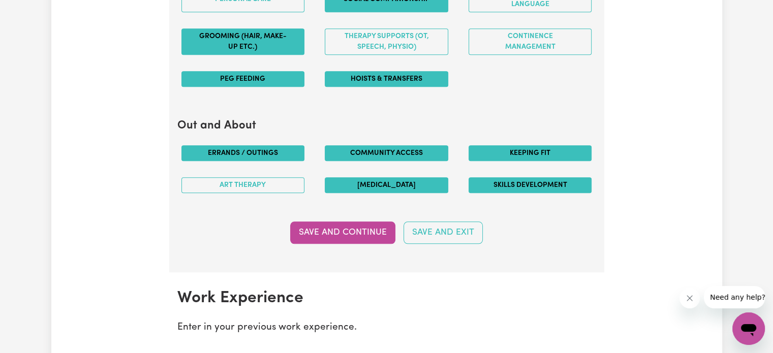
click at [378, 177] on button "[MEDICAL_DATA]" at bounding box center [387, 185] width 124 height 16
click at [350, 227] on button "Save and Continue" at bounding box center [342, 233] width 105 height 22
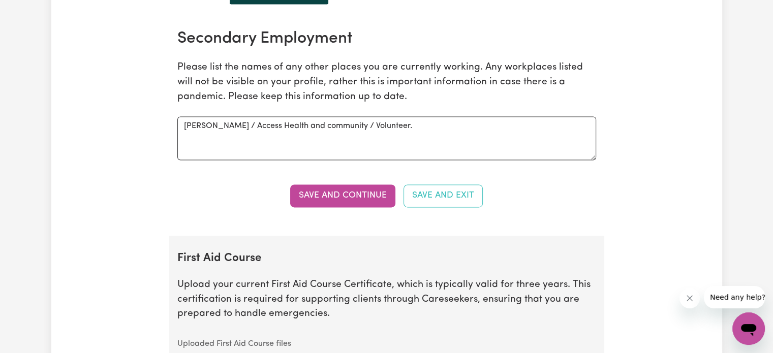
scroll to position [1532, 0]
click at [339, 192] on button "Save and Continue" at bounding box center [342, 196] width 105 height 22
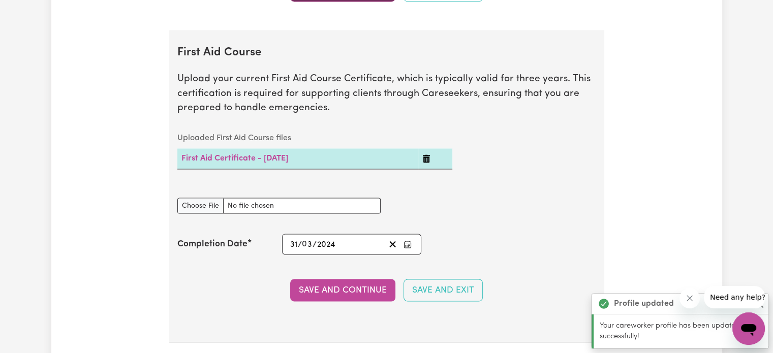
scroll to position [1764, 0]
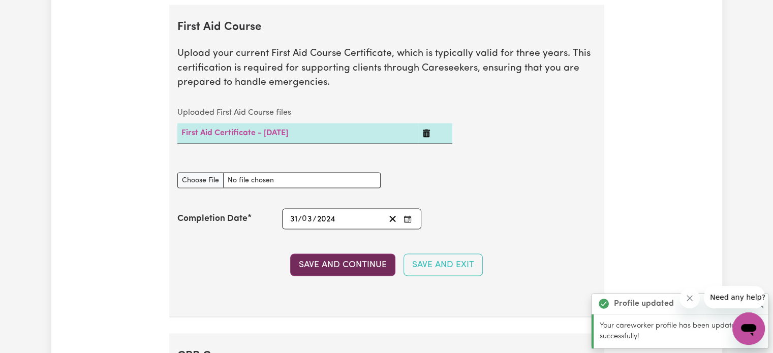
click at [350, 257] on button "Save and Continue" at bounding box center [342, 265] width 105 height 22
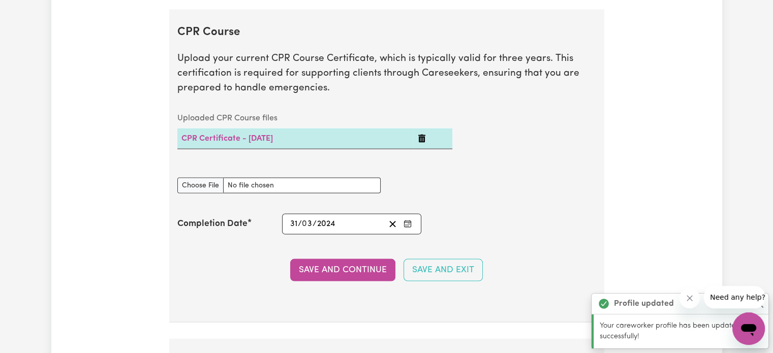
scroll to position [2093, 0]
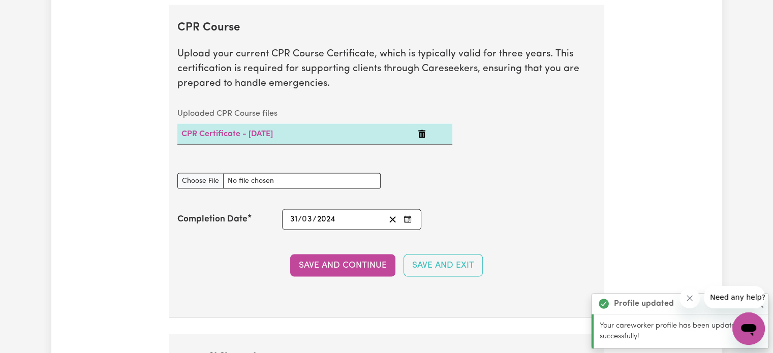
click at [354, 256] on button "Save and Continue" at bounding box center [342, 266] width 105 height 22
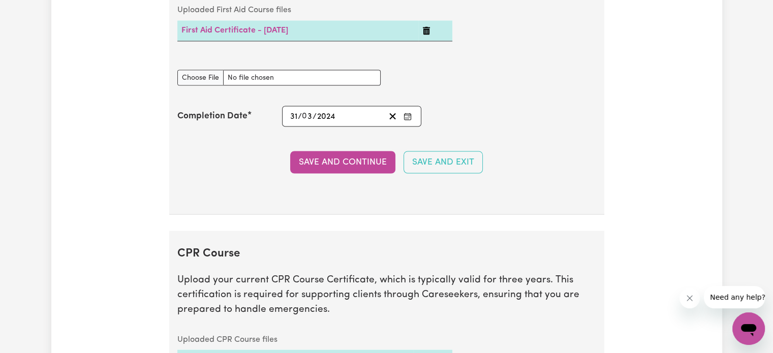
scroll to position [1865, 0]
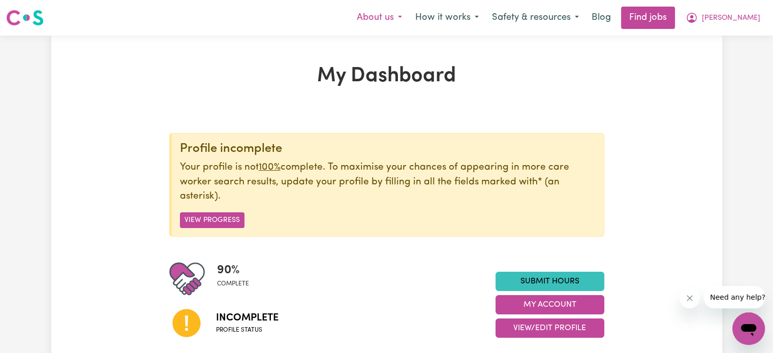
click at [409, 16] on button "About us" at bounding box center [379, 17] width 58 height 21
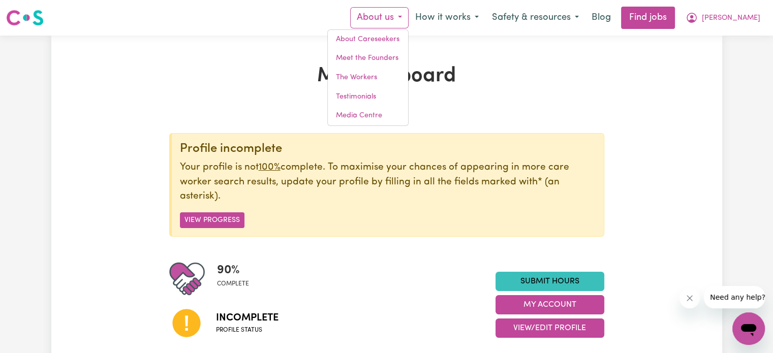
click at [752, 327] on icon "Open messaging window" at bounding box center [748, 330] width 15 height 12
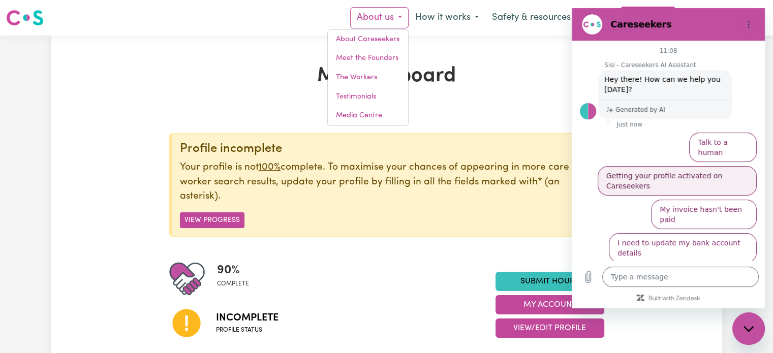
click at [682, 166] on button "Getting your profile activated on Careseekers" at bounding box center [677, 180] width 159 height 29
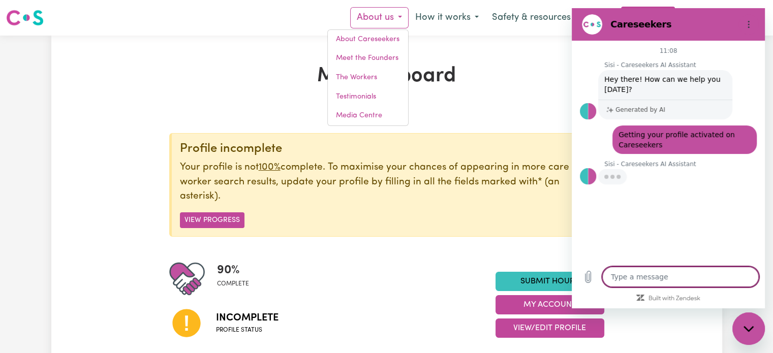
type textarea "x"
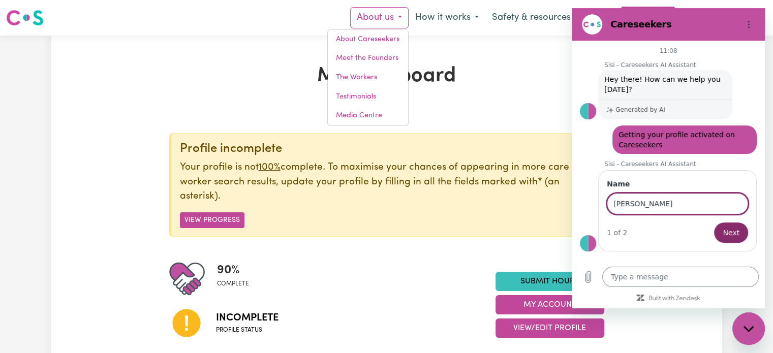
type input "susan sabransky"
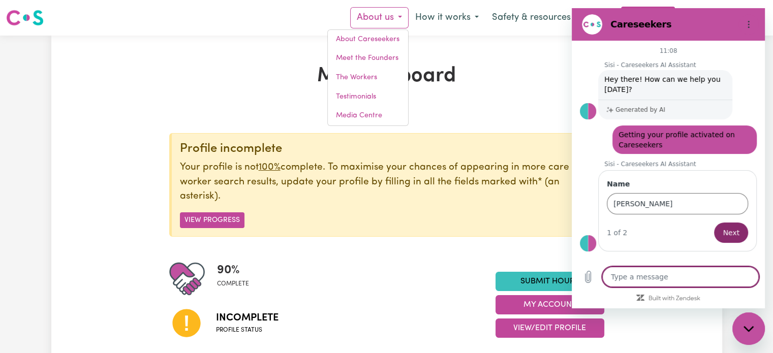
click at [663, 279] on textarea at bounding box center [680, 277] width 157 height 20
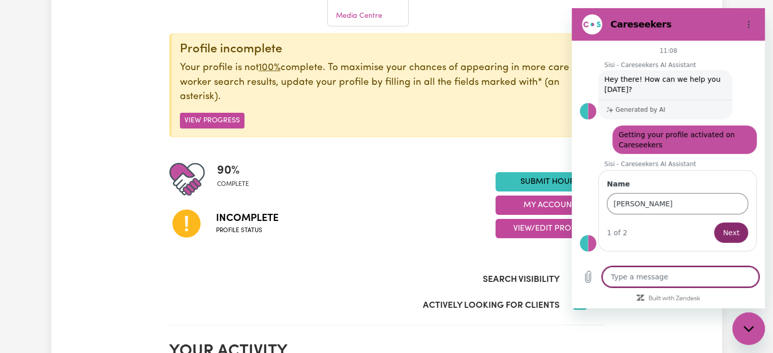
scroll to position [102, 0]
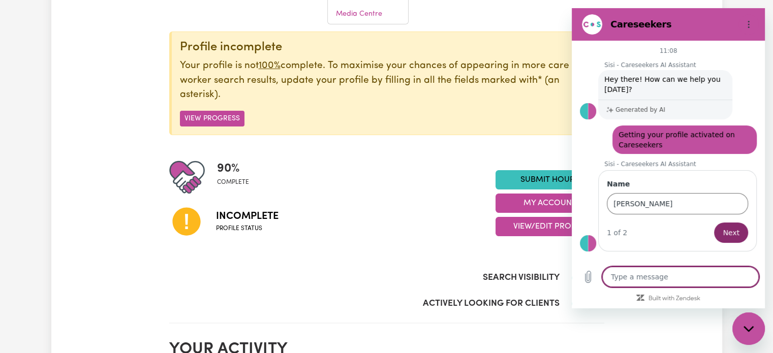
click at [631, 272] on textarea at bounding box center [680, 277] width 157 height 20
type textarea "a"
type textarea "x"
type textarea "9"
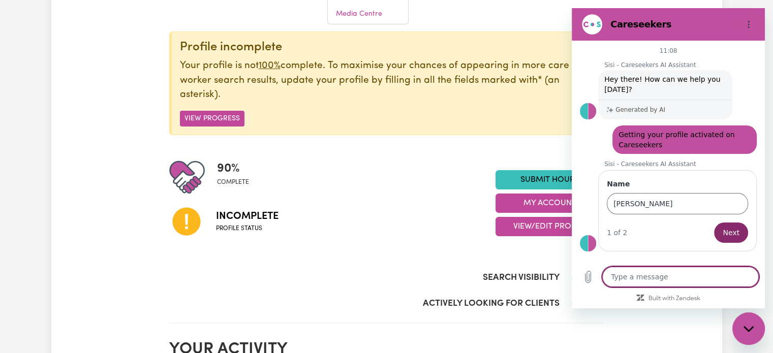
type textarea "x"
type textarea "90"
type textarea "x"
type textarea "90%"
type textarea "x"
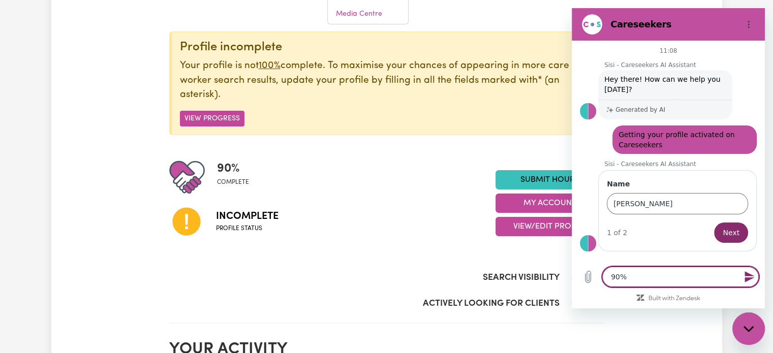
type textarea "90%"
type textarea "x"
type textarea "90% c"
type textarea "x"
type textarea "90% co"
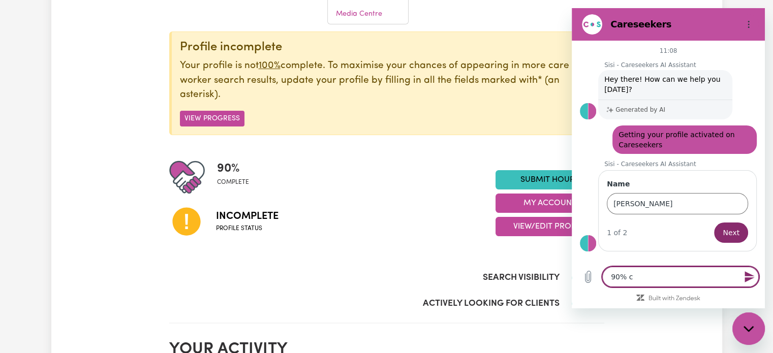
type textarea "x"
type textarea "90% com"
type textarea "x"
type textarea "90% comp"
type textarea "x"
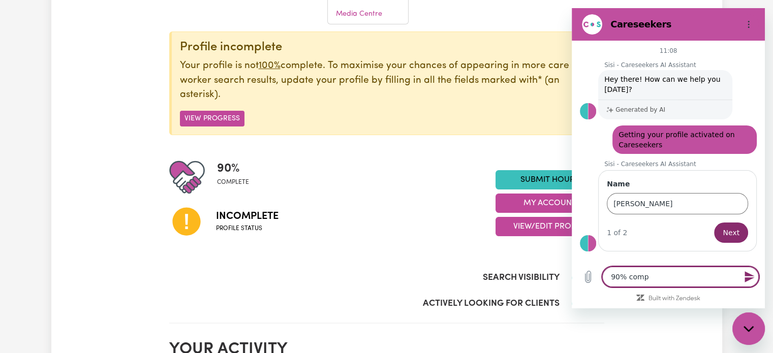
type textarea "90% compl"
type textarea "x"
type textarea "90% comple"
type textarea "x"
type textarea "90% complet"
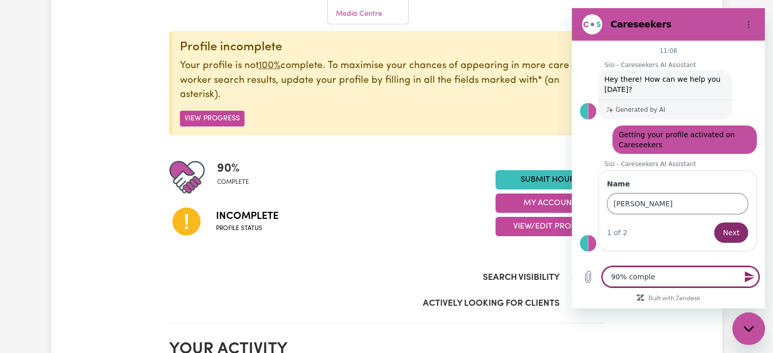
type textarea "x"
type textarea "90% complete"
type textarea "x"
type textarea "90% complete"
type textarea "x"
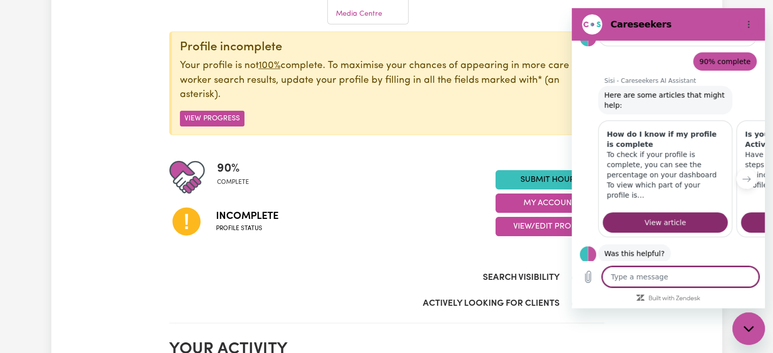
scroll to position [231, 0]
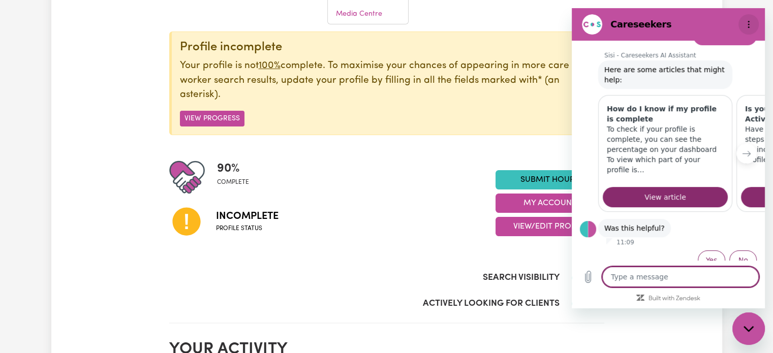
click at [745, 22] on icon "Options menu" at bounding box center [749, 24] width 8 height 8
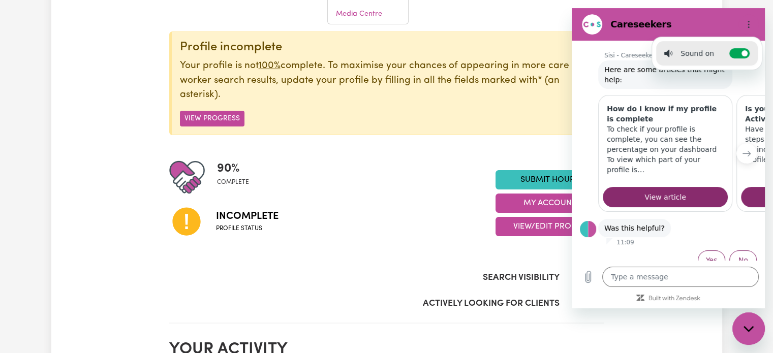
click at [494, 127] on div "Profile incomplete Your profile is not 100% complete. To maximise your chances …" at bounding box center [386, 84] width 435 height 104
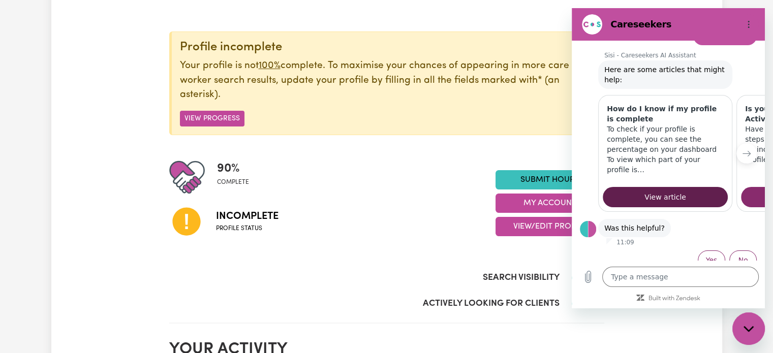
click at [640, 187] on link "View article" at bounding box center [665, 197] width 125 height 20
click at [747, 20] on icon "Options menu" at bounding box center [749, 24] width 8 height 8
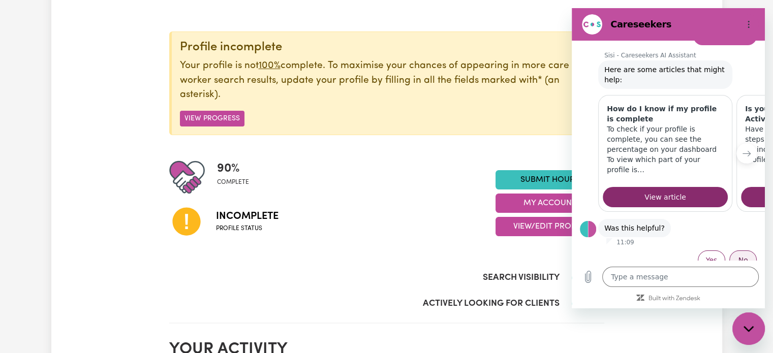
click at [735, 251] on button "No" at bounding box center [742, 260] width 27 height 19
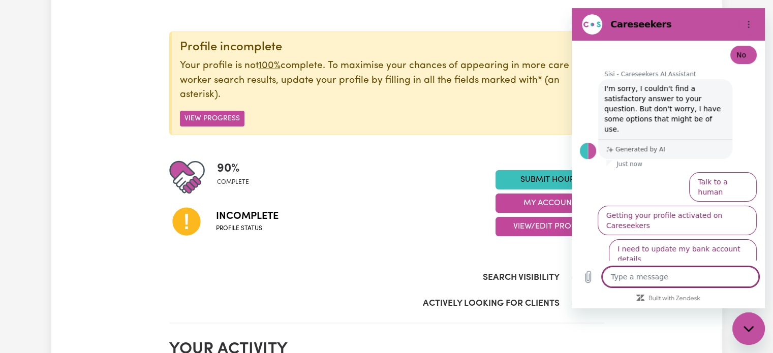
scroll to position [433, 0]
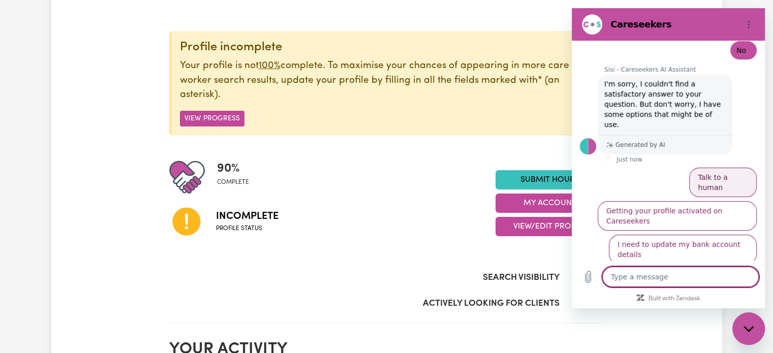
click at [724, 168] on button "Talk to a human" at bounding box center [723, 182] width 68 height 29
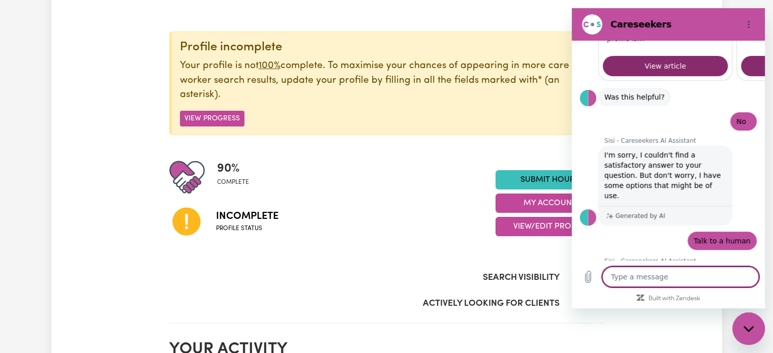
scroll to position [360, 0]
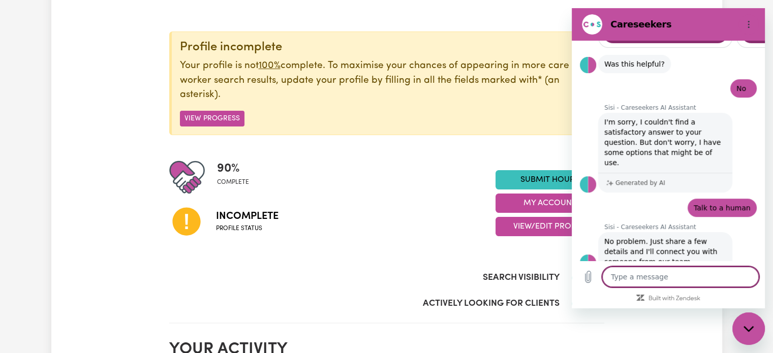
type textarea "x"
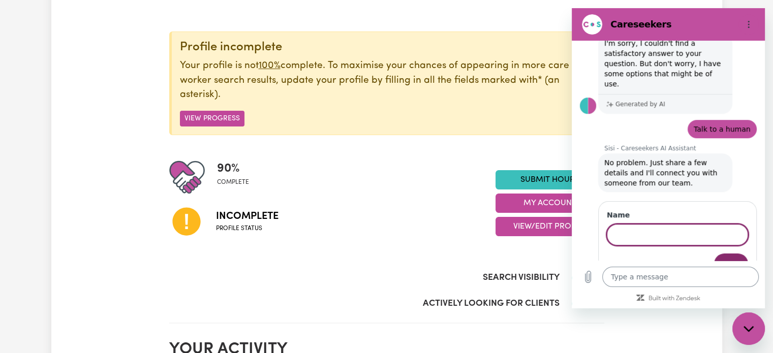
scroll to position [473, 0]
type input "susan sabransky"
click at [714, 253] on button "Next" at bounding box center [731, 263] width 34 height 20
type textarea "x"
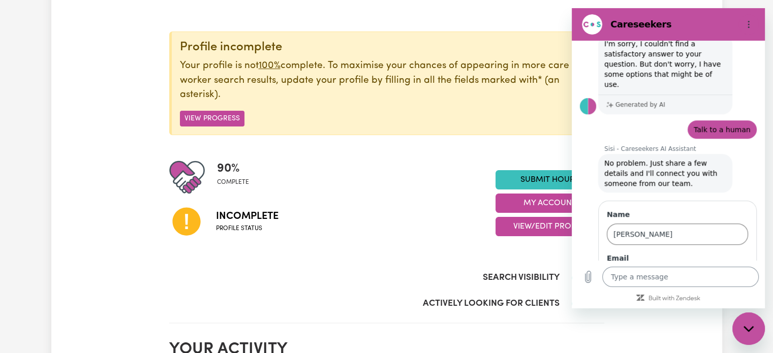
scroll to position [516, 0]
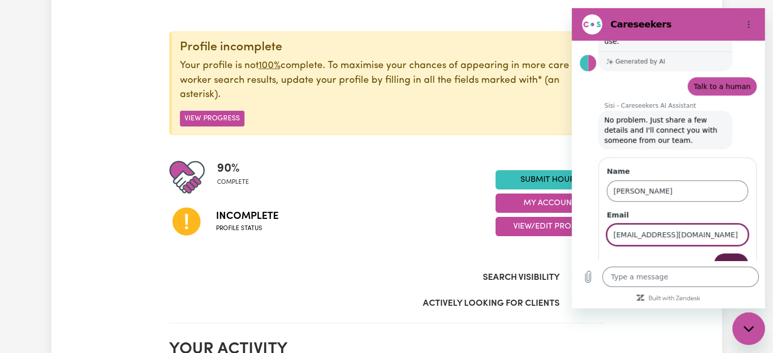
click at [727, 258] on span "Next" at bounding box center [731, 264] width 17 height 12
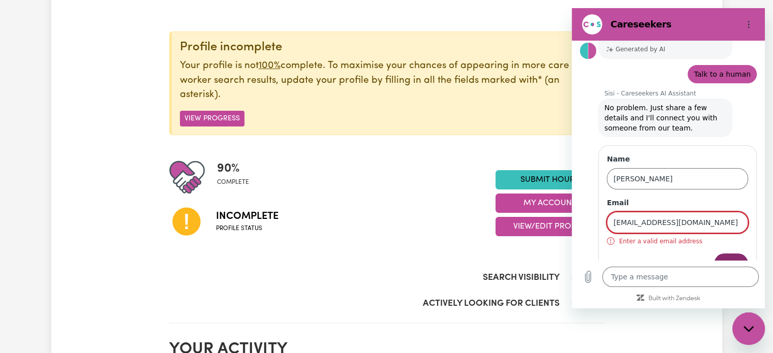
drag, startPoint x: 664, startPoint y: 199, endPoint x: 667, endPoint y: 203, distance: 5.8
click at [665, 212] on input "susansabransky1@gmail.com" at bounding box center [677, 222] width 141 height 21
type input "susansabransky1@gmail.com"
click at [728, 258] on span "Next" at bounding box center [731, 264] width 17 height 12
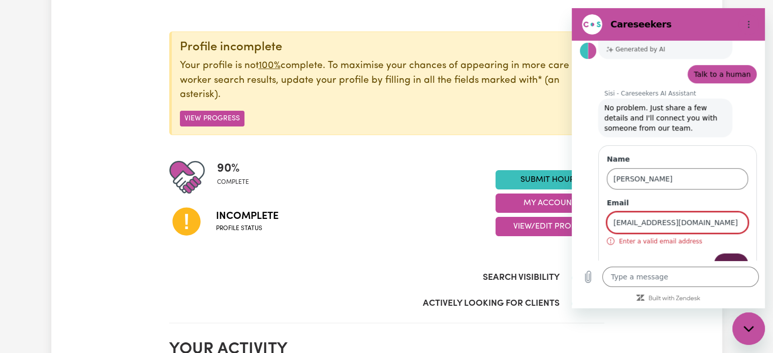
click at [724, 258] on span "Next" at bounding box center [731, 264] width 17 height 12
click at [747, 19] on button "Options menu" at bounding box center [749, 24] width 20 height 20
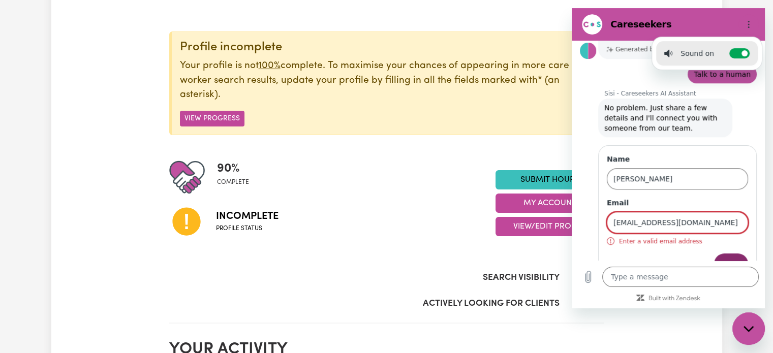
click at [344, 136] on div "Profile incomplete Your profile is not 100% complete. To maximise your chances …" at bounding box center [386, 140] width 435 height 216
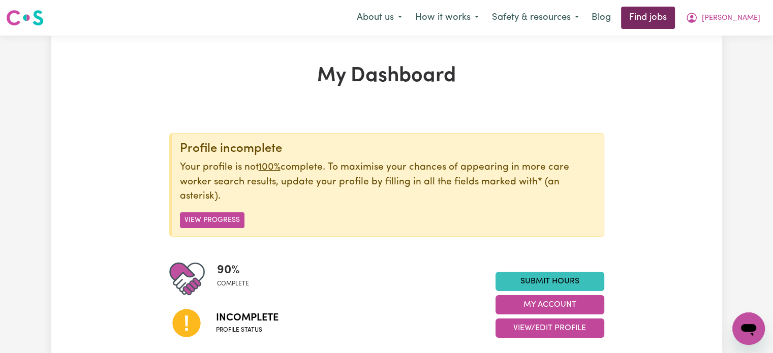
click at [675, 14] on link "Find jobs" at bounding box center [648, 18] width 54 height 22
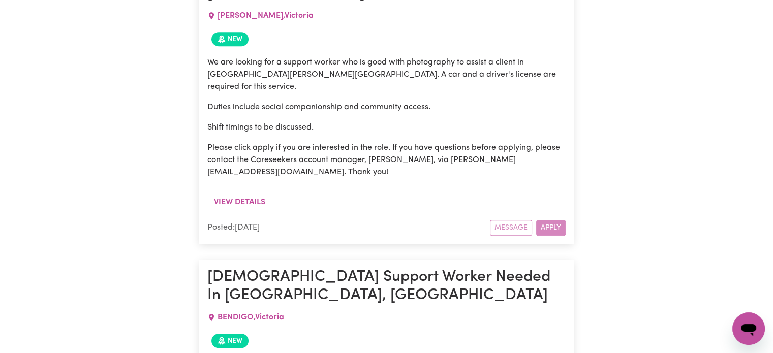
scroll to position [693, 0]
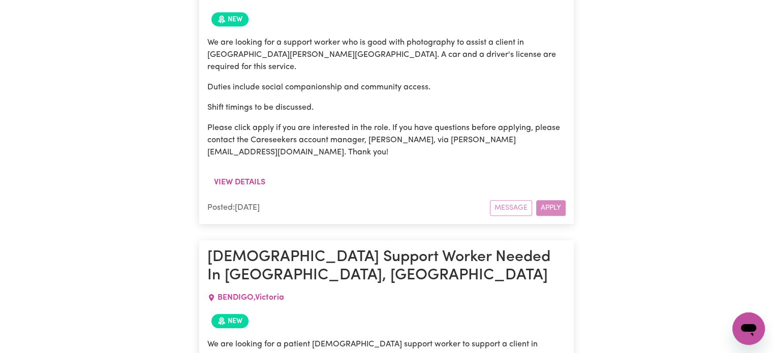
click at [554, 200] on div "Message Apply" at bounding box center [528, 208] width 76 height 16
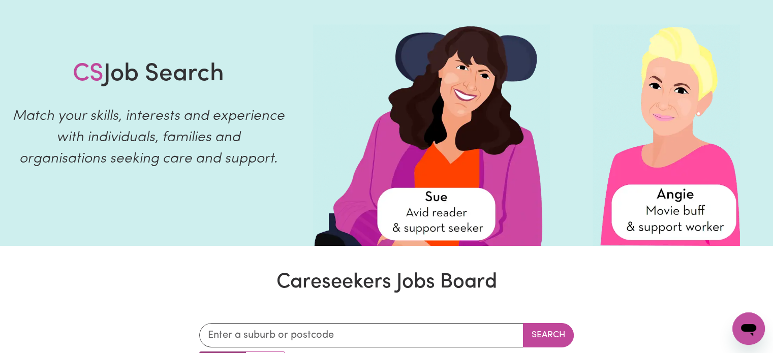
scroll to position [0, 0]
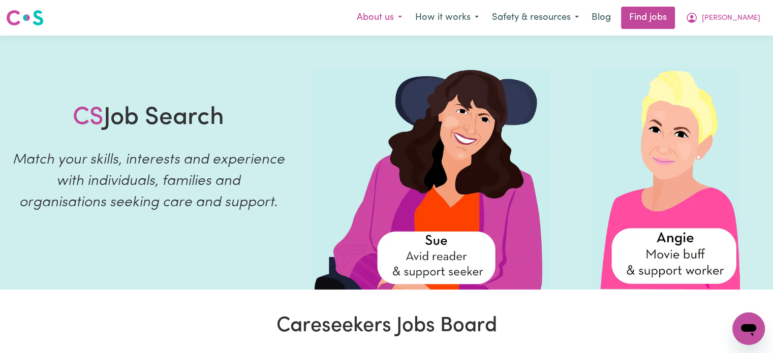
click at [409, 16] on button "About us" at bounding box center [379, 17] width 58 height 21
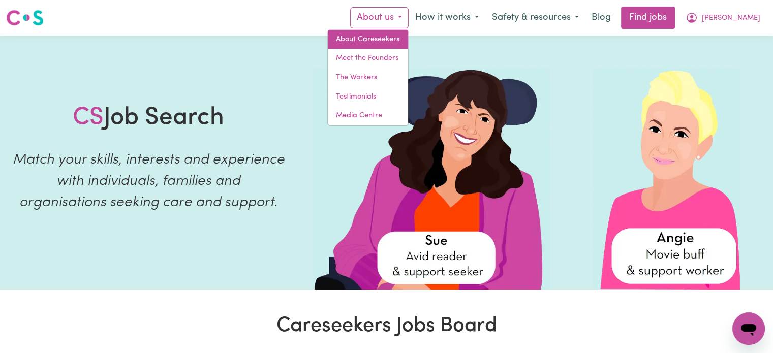
click at [408, 36] on link "About Careseekers" at bounding box center [368, 39] width 80 height 19
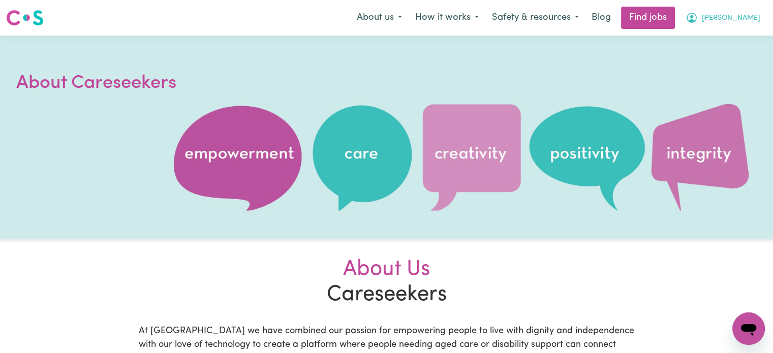
click at [742, 18] on span "[PERSON_NAME]" at bounding box center [731, 18] width 58 height 11
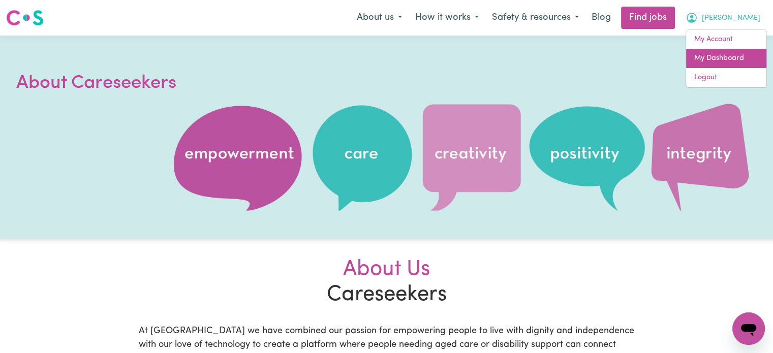
click at [725, 56] on link "My Dashboard" at bounding box center [726, 58] width 80 height 19
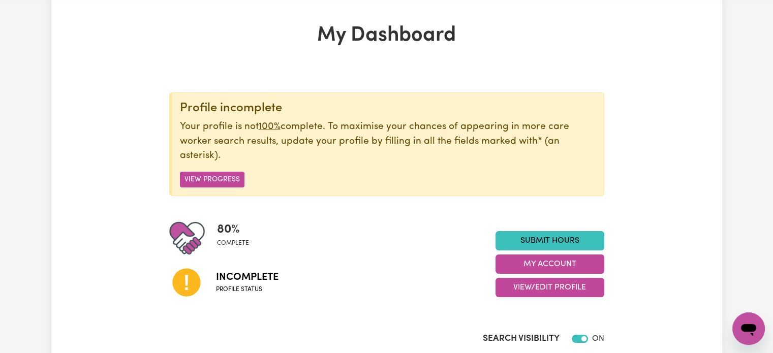
scroll to position [102, 0]
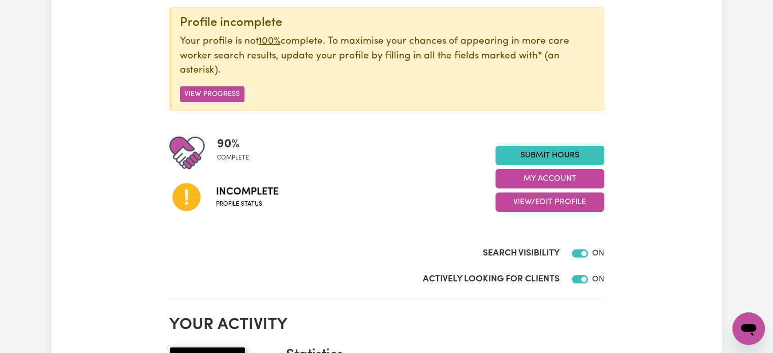
scroll to position [0, 0]
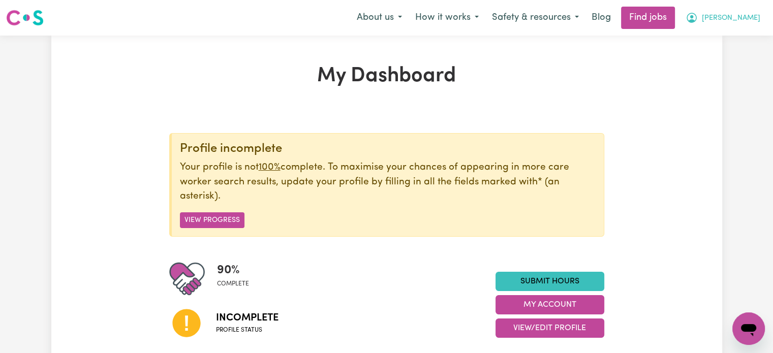
click at [742, 16] on span "[PERSON_NAME]" at bounding box center [731, 18] width 58 height 11
click at [725, 38] on link "My Account" at bounding box center [726, 39] width 80 height 19
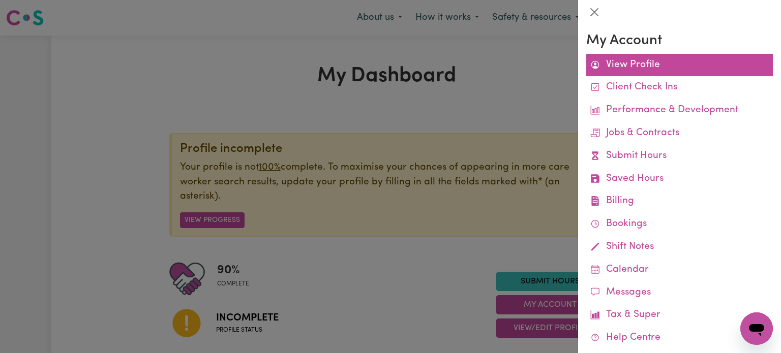
click at [641, 62] on link "View Profile" at bounding box center [679, 65] width 187 height 23
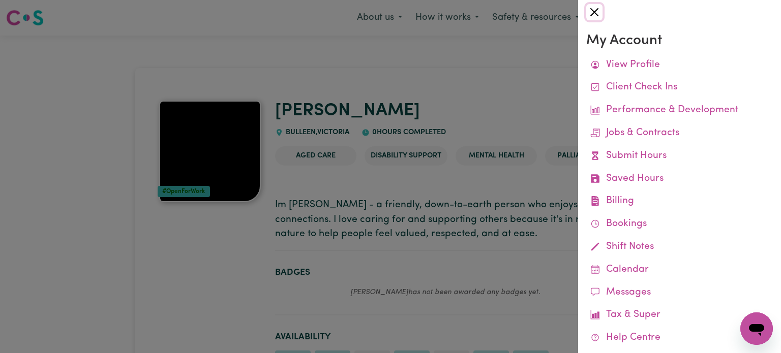
click at [592, 11] on button "Close" at bounding box center [594, 12] width 16 height 16
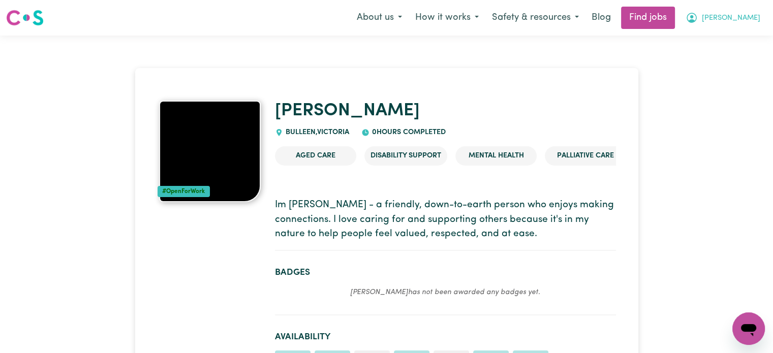
click at [749, 18] on span "[PERSON_NAME]" at bounding box center [731, 18] width 58 height 11
click at [725, 55] on link "My Dashboard" at bounding box center [726, 58] width 80 height 19
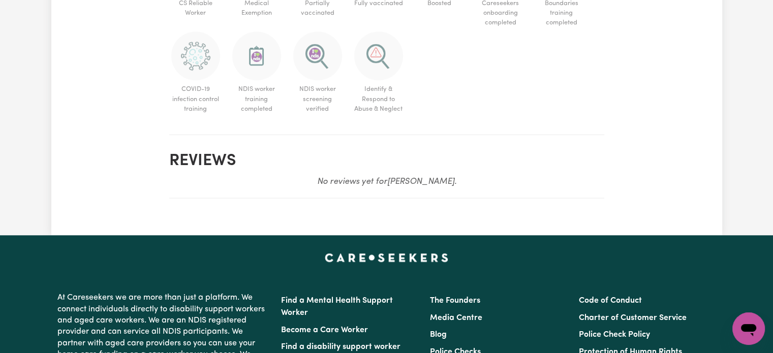
scroll to position [762, 0]
